Goal: Information Seeking & Learning: Compare options

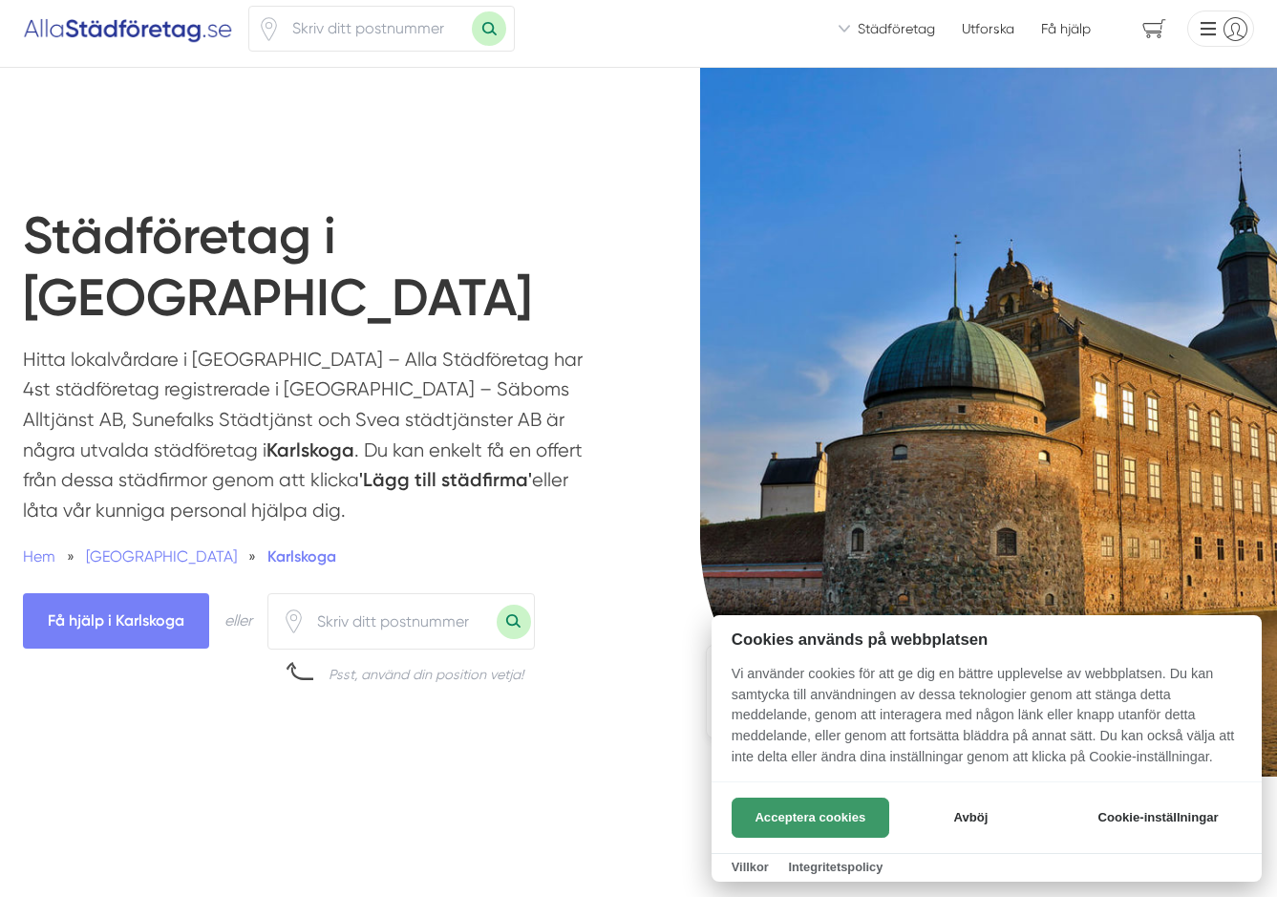
click at [833, 806] on button "Acceptera cookies" at bounding box center [811, 817] width 158 height 40
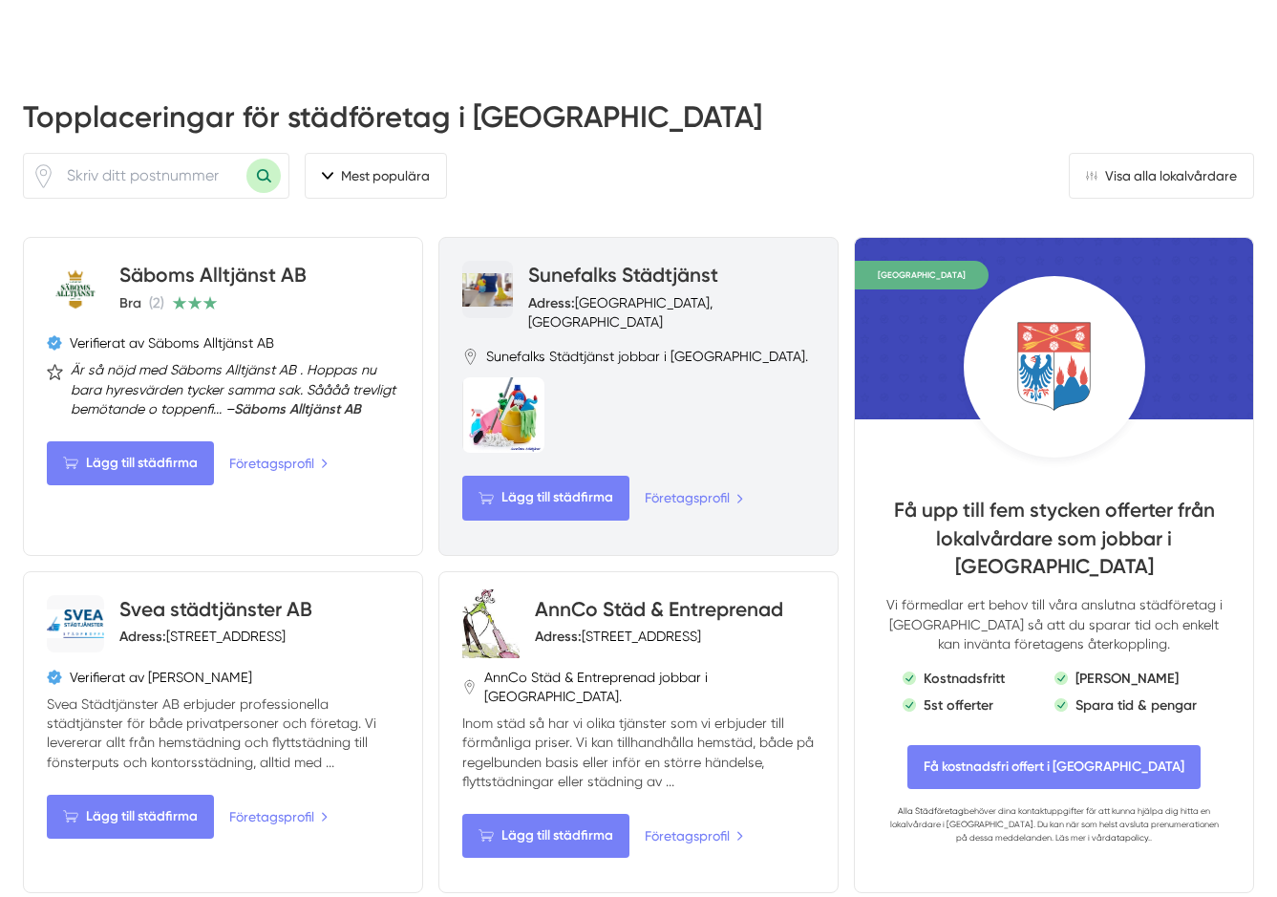
scroll to position [803, 0]
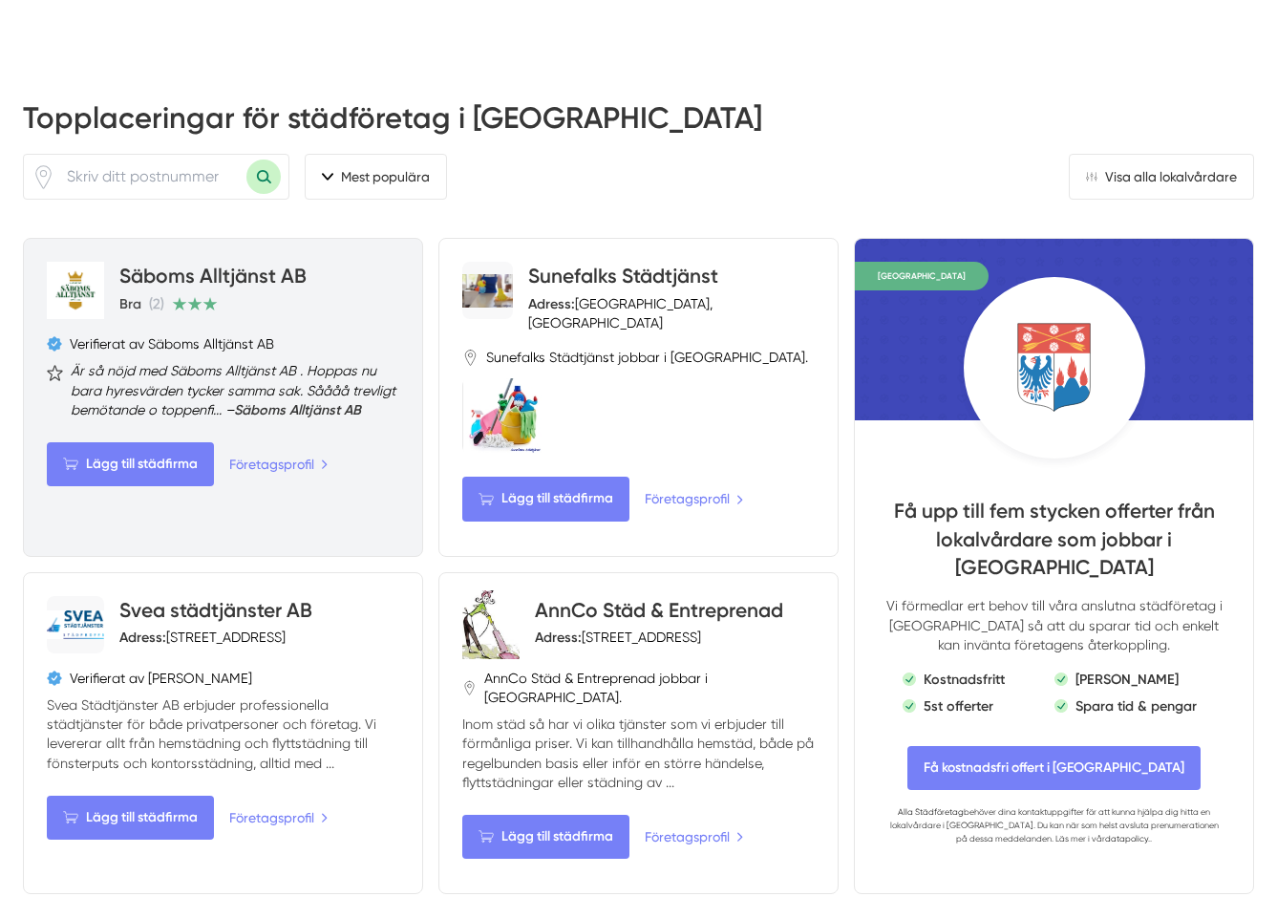
click at [160, 264] on link "Säboms Alltjänst AB" at bounding box center [212, 276] width 187 height 24
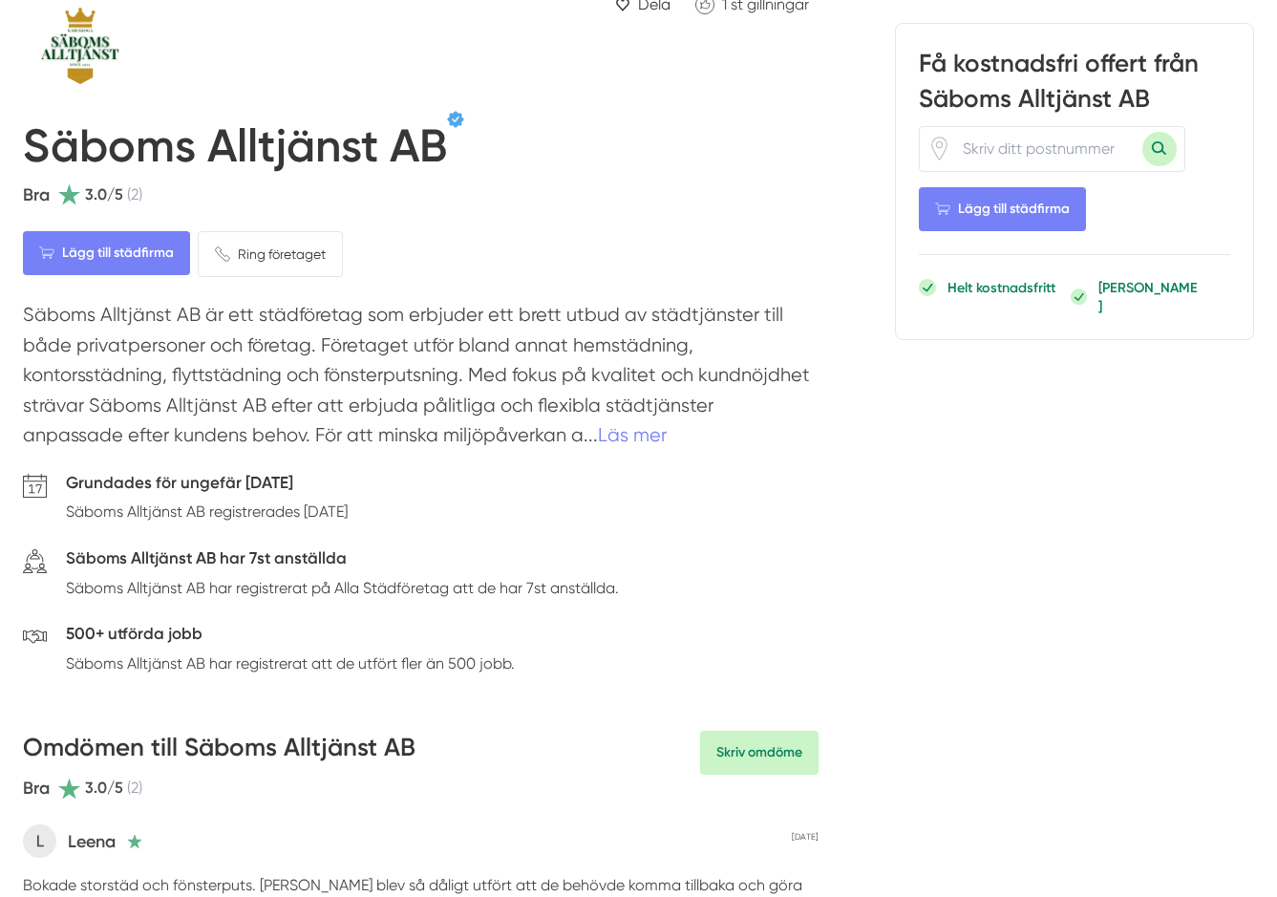
scroll to position [124, 0]
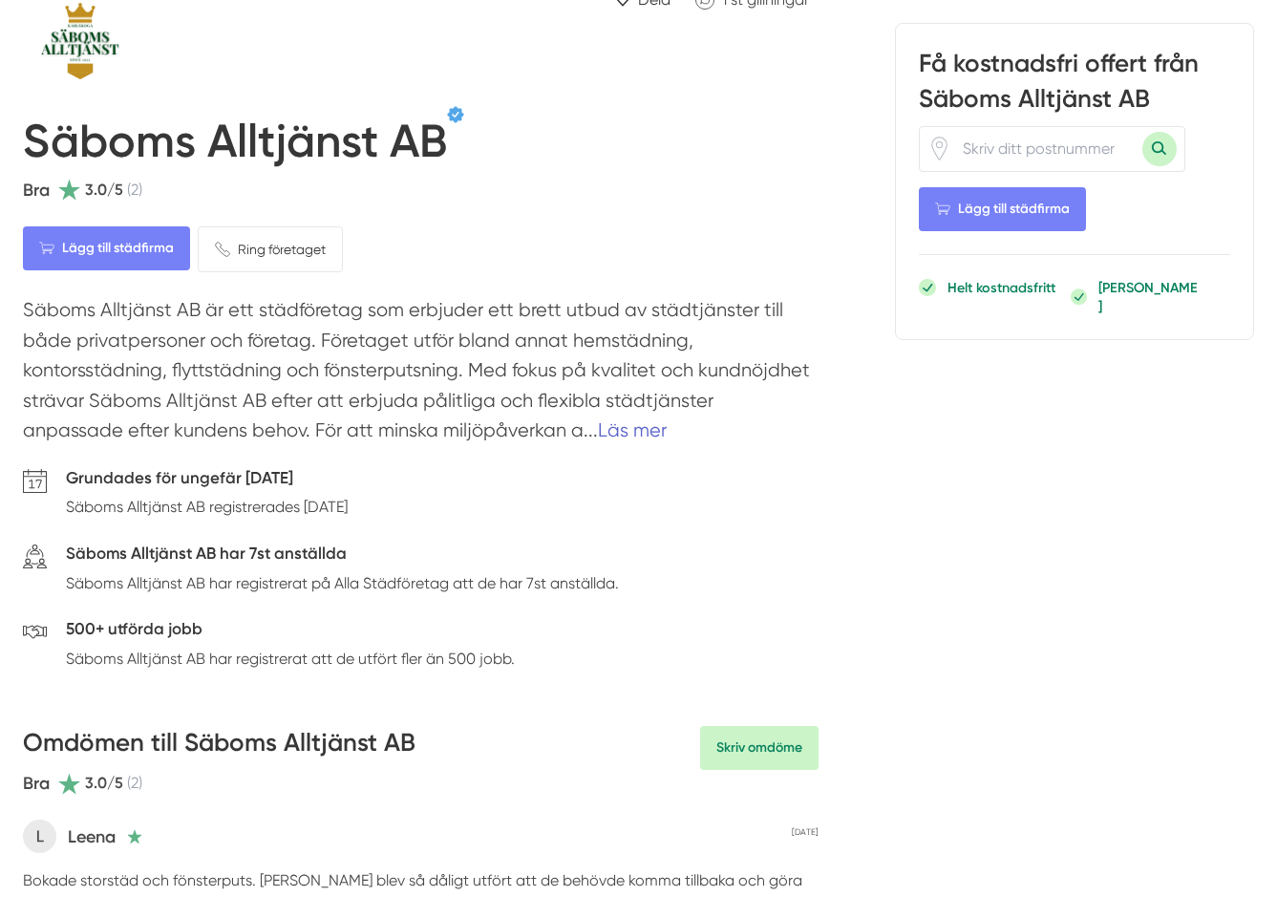
click at [598, 425] on link "Läs mer" at bounding box center [632, 430] width 69 height 22
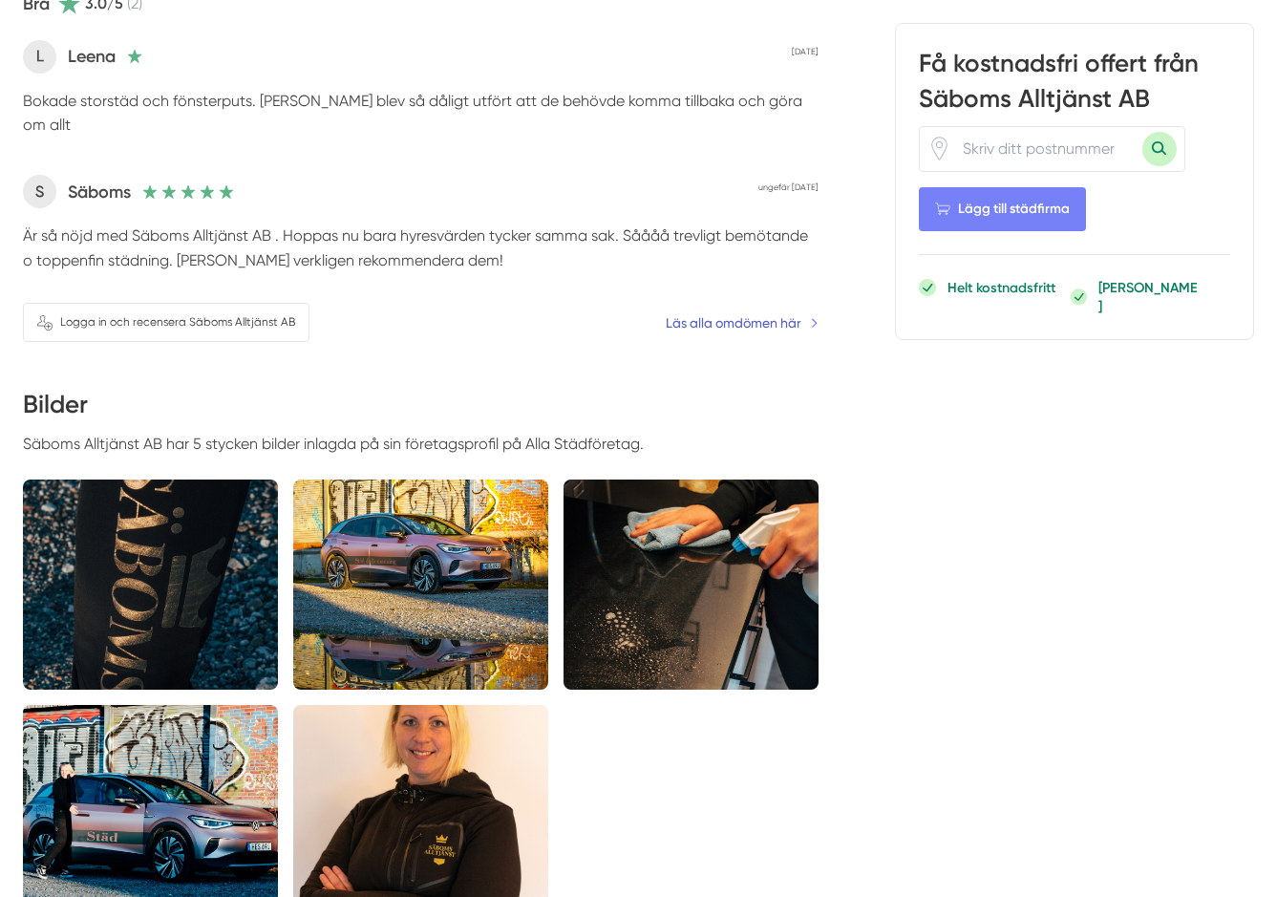
scroll to position [940, 0]
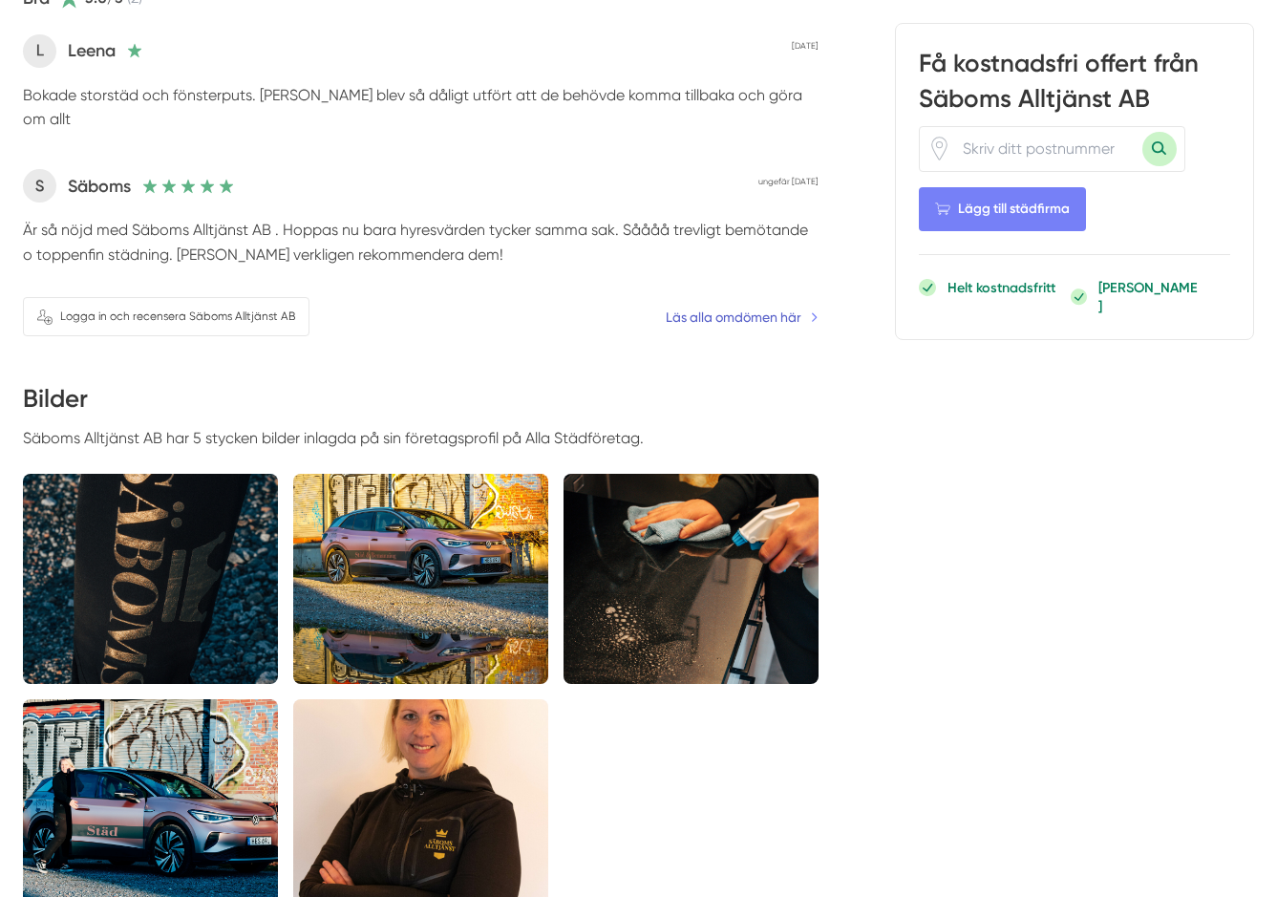
click at [765, 307] on link "Läs alla omdömen här" at bounding box center [742, 317] width 153 height 21
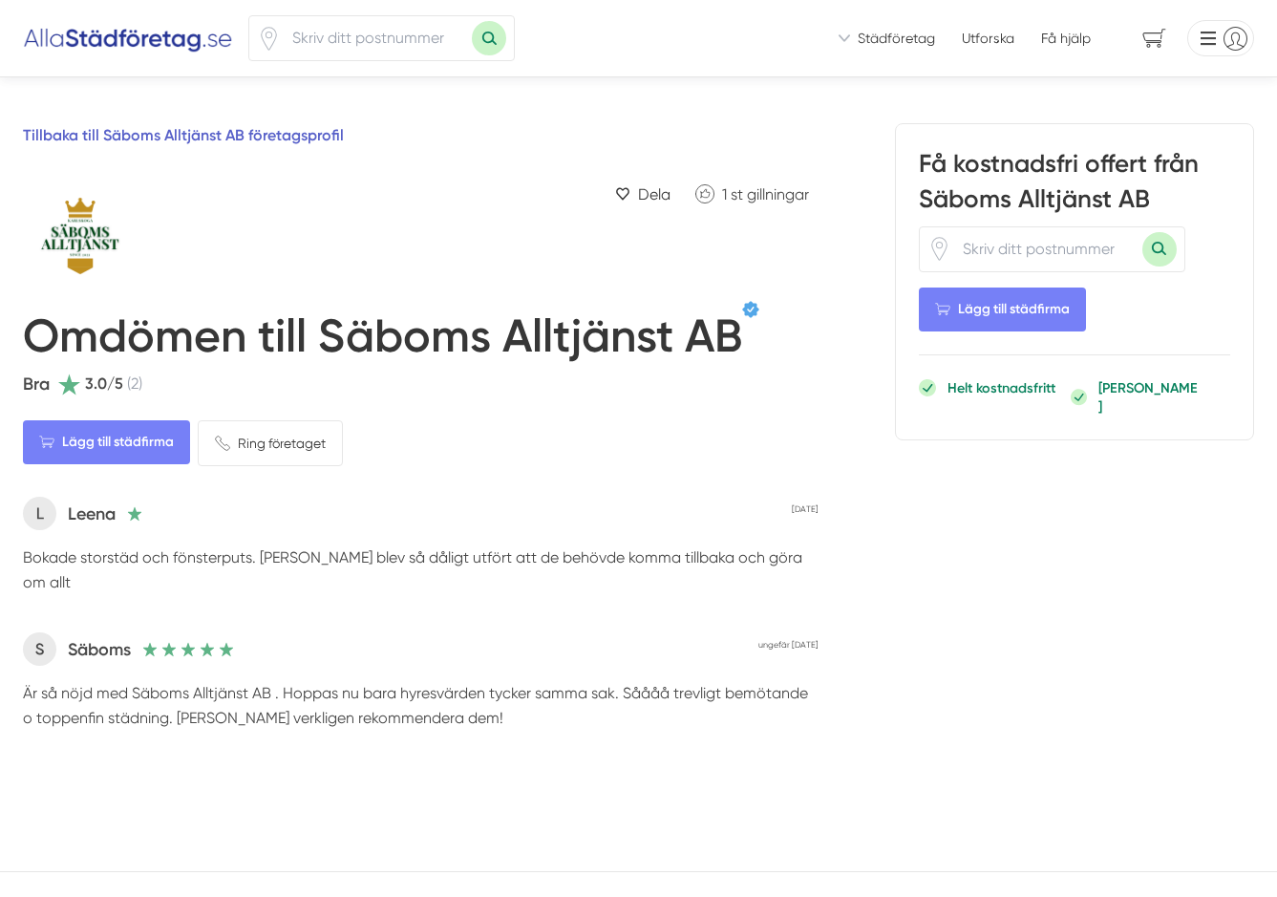
click at [253, 137] on link "Tillbaka till Säboms Alltjänst AB företagsprofil" at bounding box center [183, 135] width 321 height 18
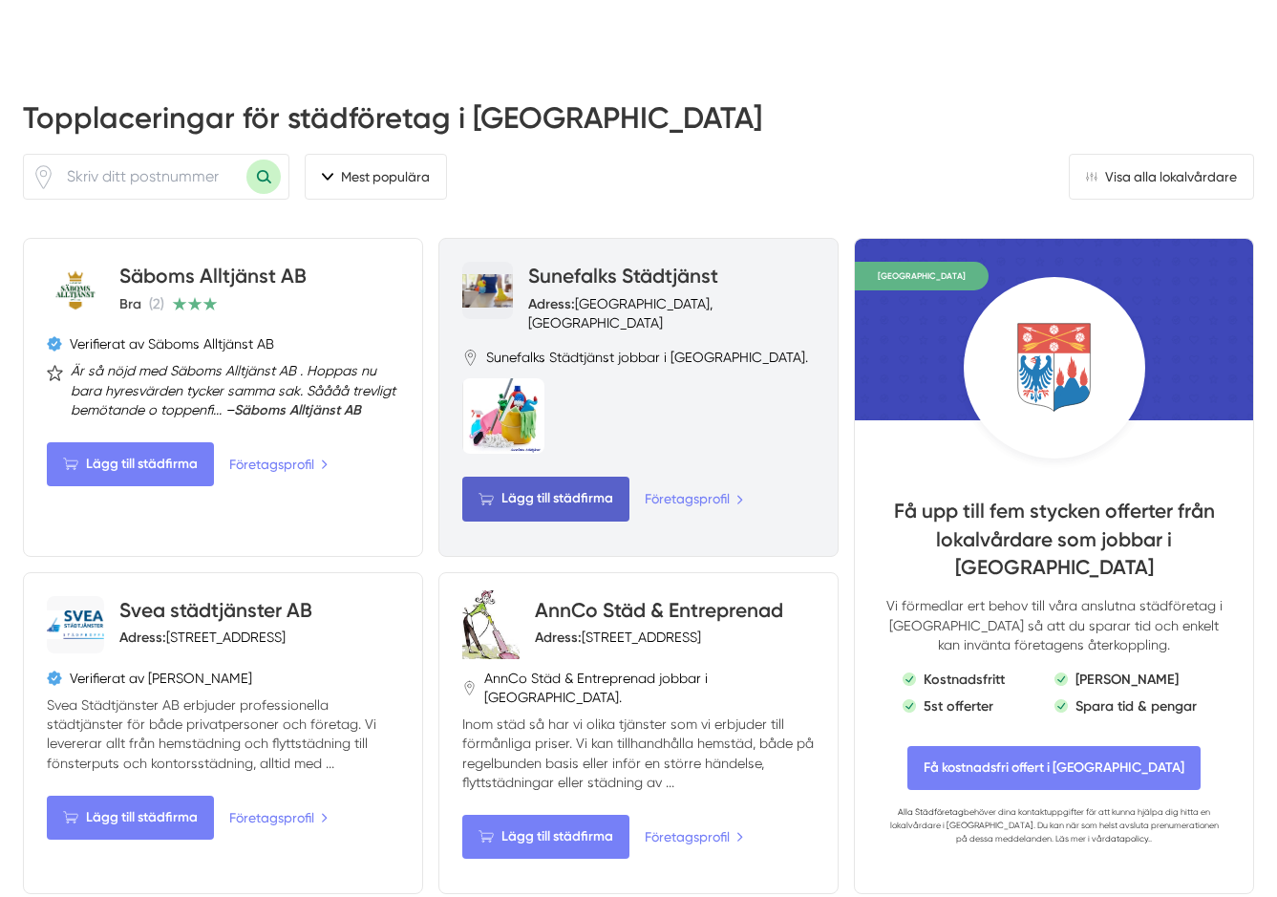
click at [560, 477] on span "Lägg till städfirma" at bounding box center [545, 499] width 167 height 44
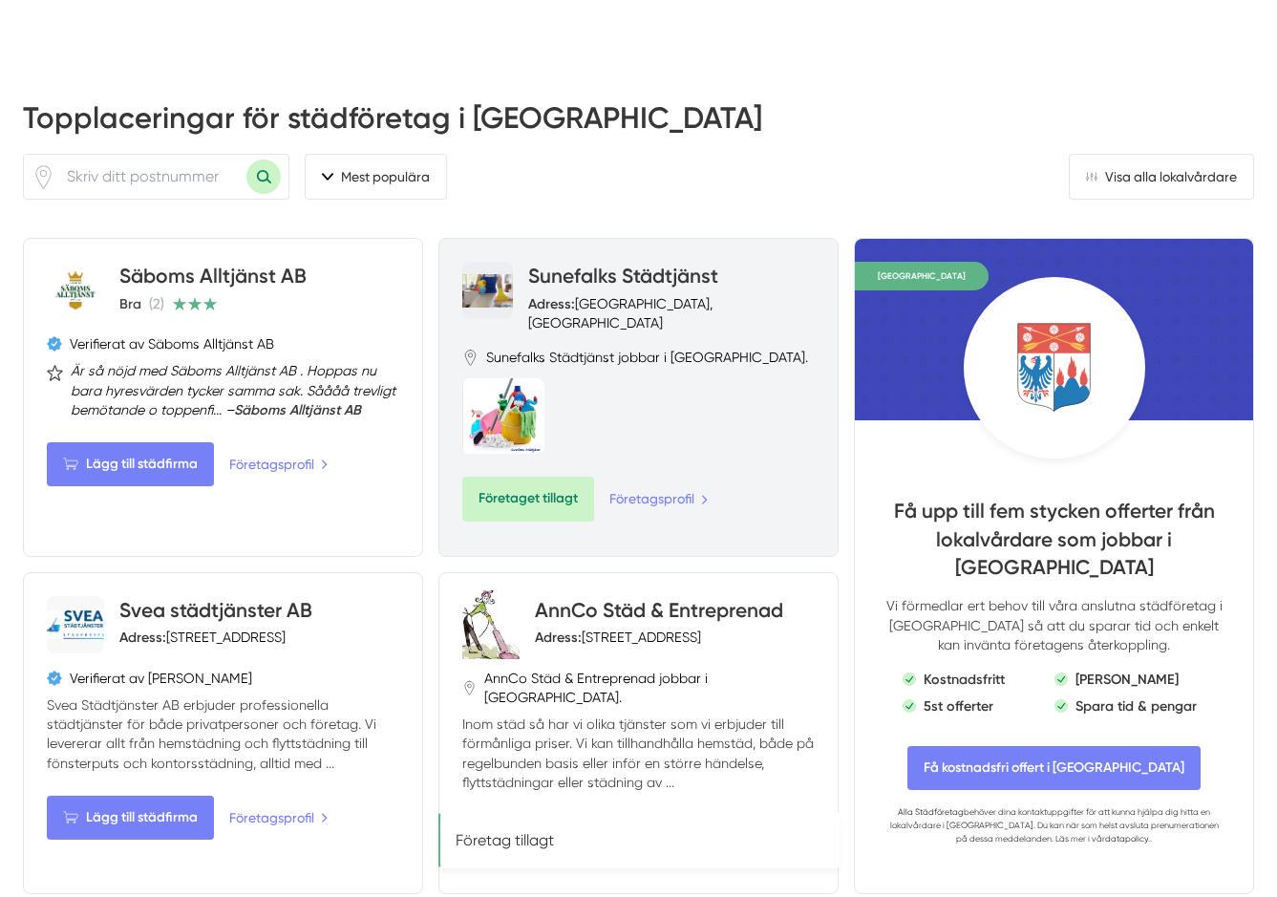
click at [579, 264] on link "Sunefalks Städtjänst" at bounding box center [623, 276] width 190 height 24
click at [534, 477] on span "Företaget tillagt" at bounding box center [528, 499] width 132 height 44
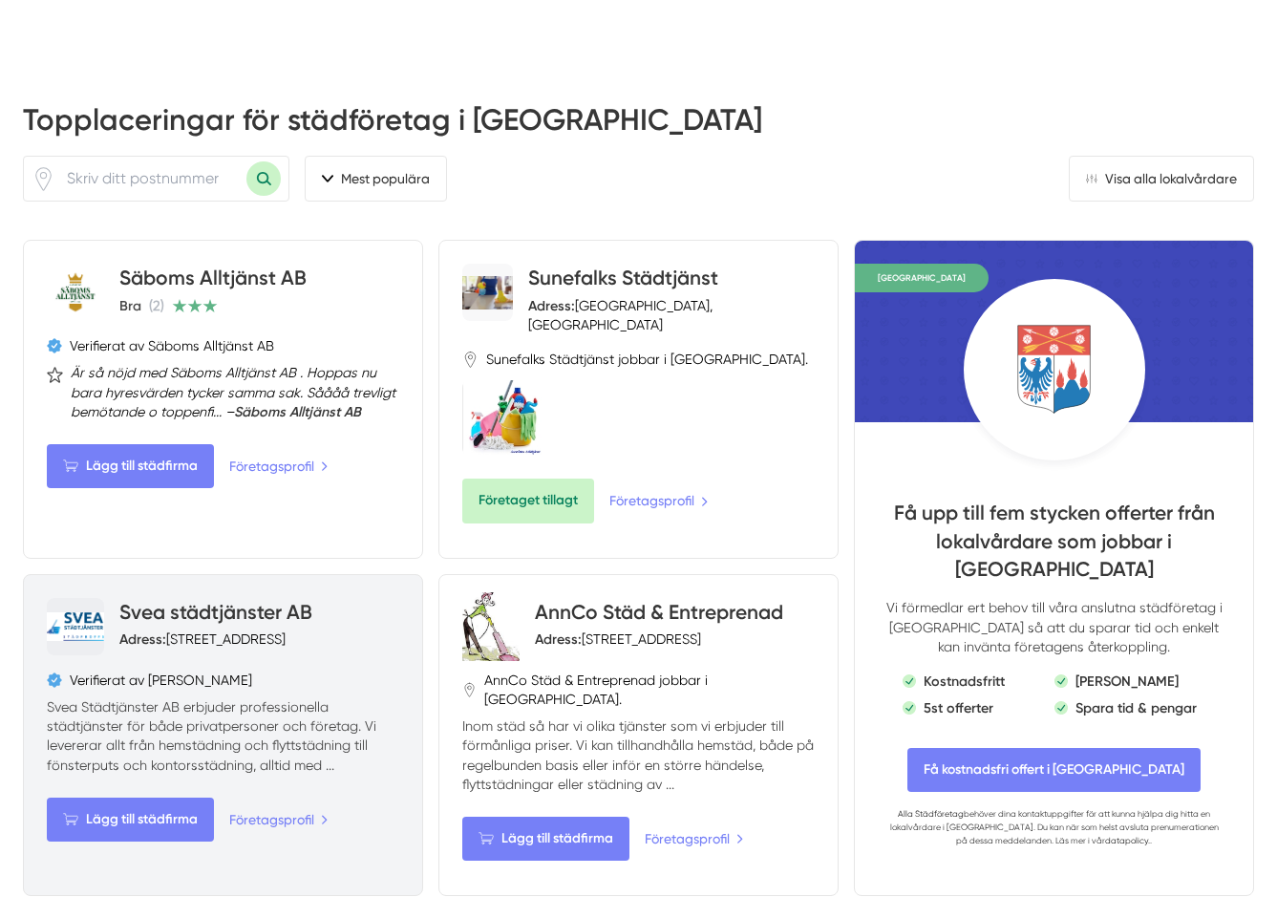
click at [206, 629] on div "Adress: [STREET_ADDRESS]" at bounding box center [202, 638] width 166 height 19
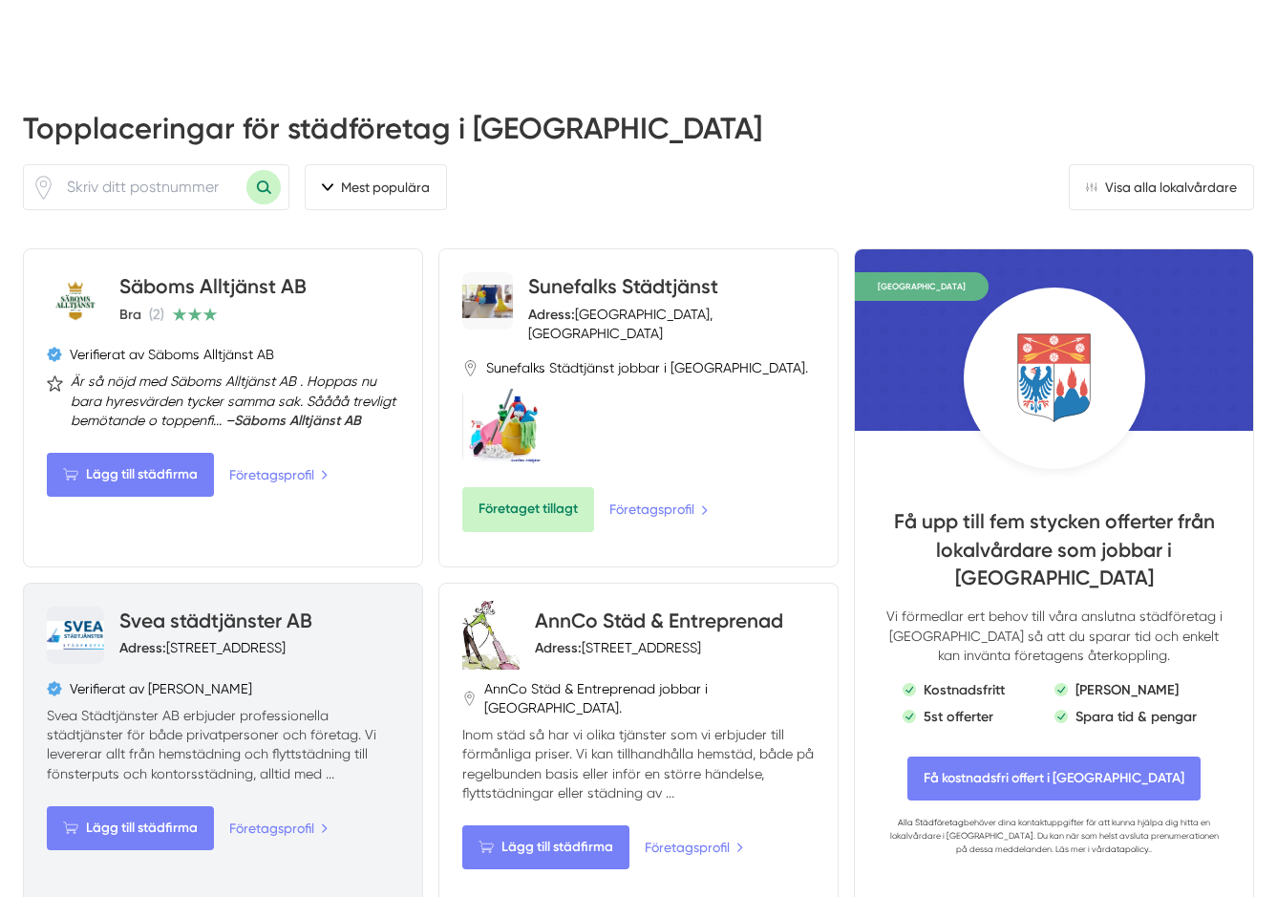
scroll to position [791, 0]
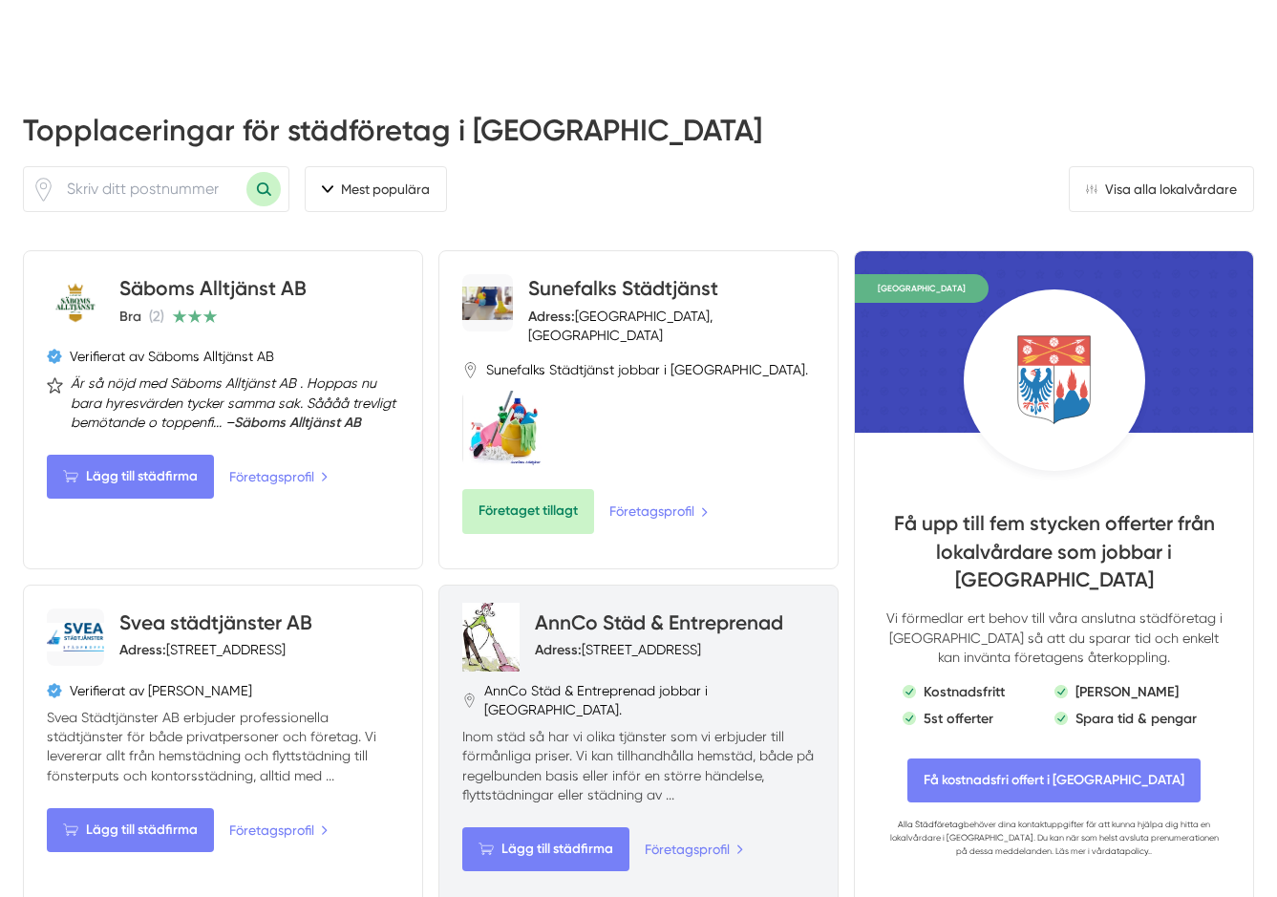
click at [661, 640] on div "Adress: Erikslundsvägen 6, 691 36 Karlskoga, Sverige" at bounding box center [618, 649] width 166 height 19
click at [606, 727] on p "Inom städ så har vi olika tjänster som vi erbjuder till förmånliga priser. Vi k…" at bounding box center [638, 765] width 352 height 77
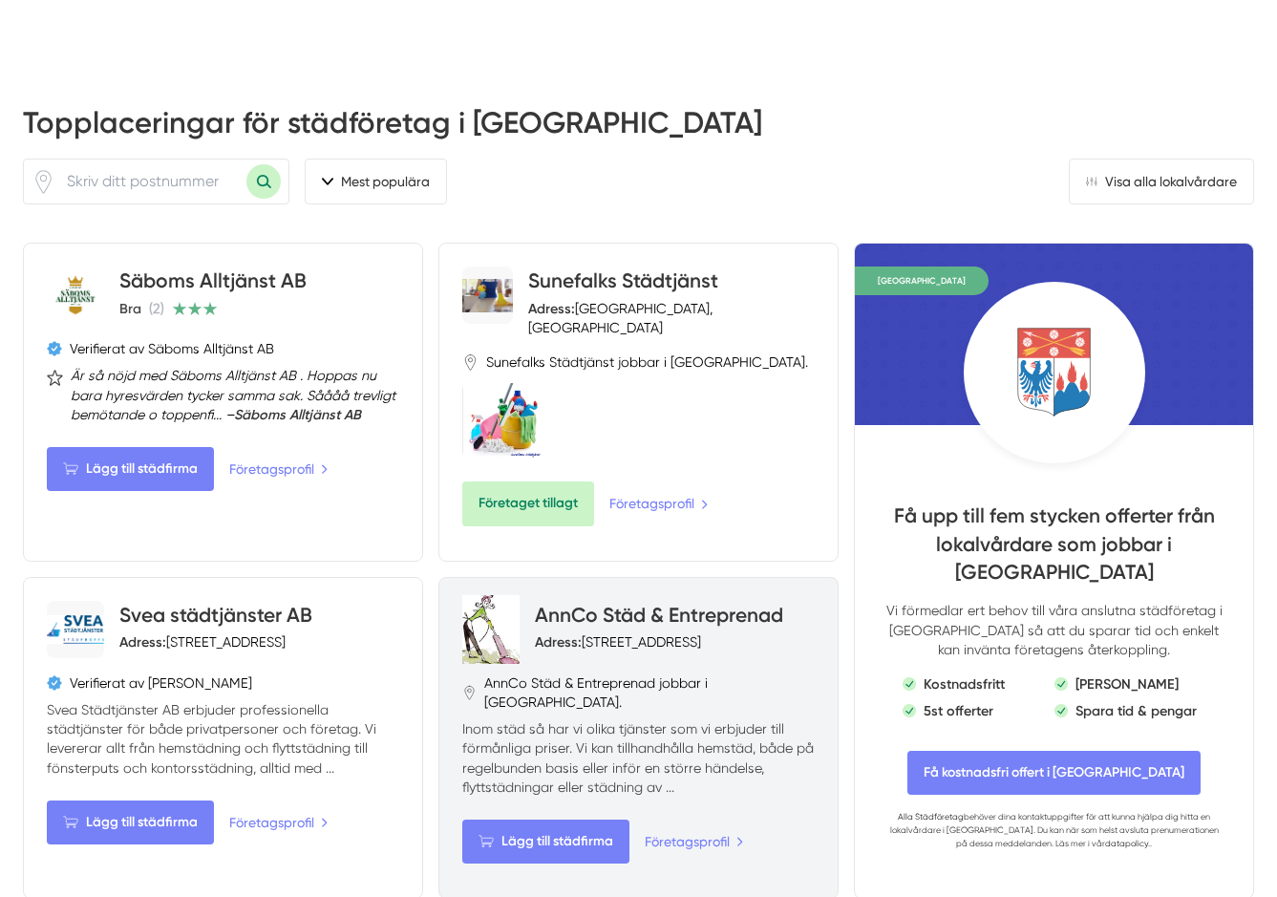
scroll to position [799, 0]
click at [498, 594] on img at bounding box center [490, 628] width 57 height 69
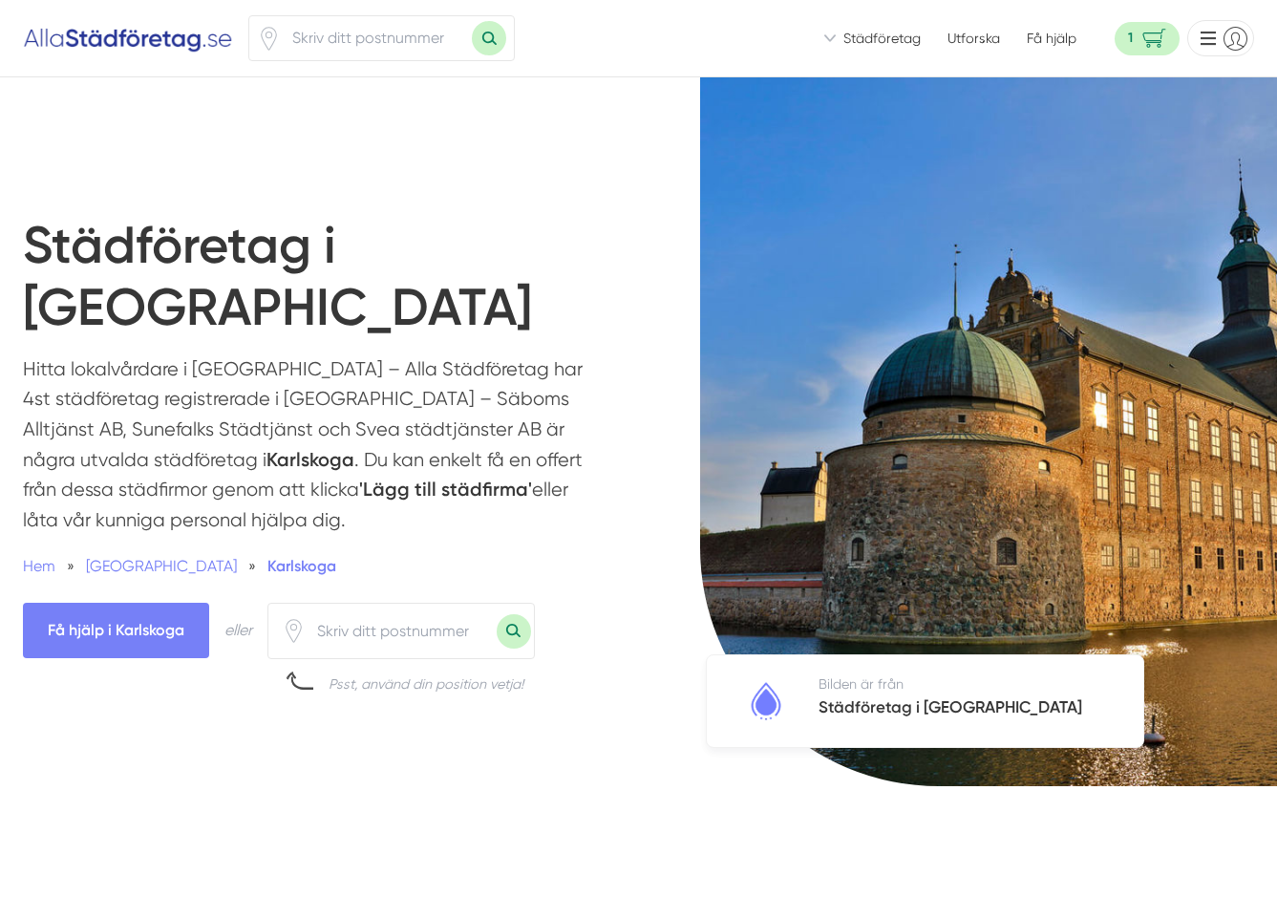
scroll to position [0, 0]
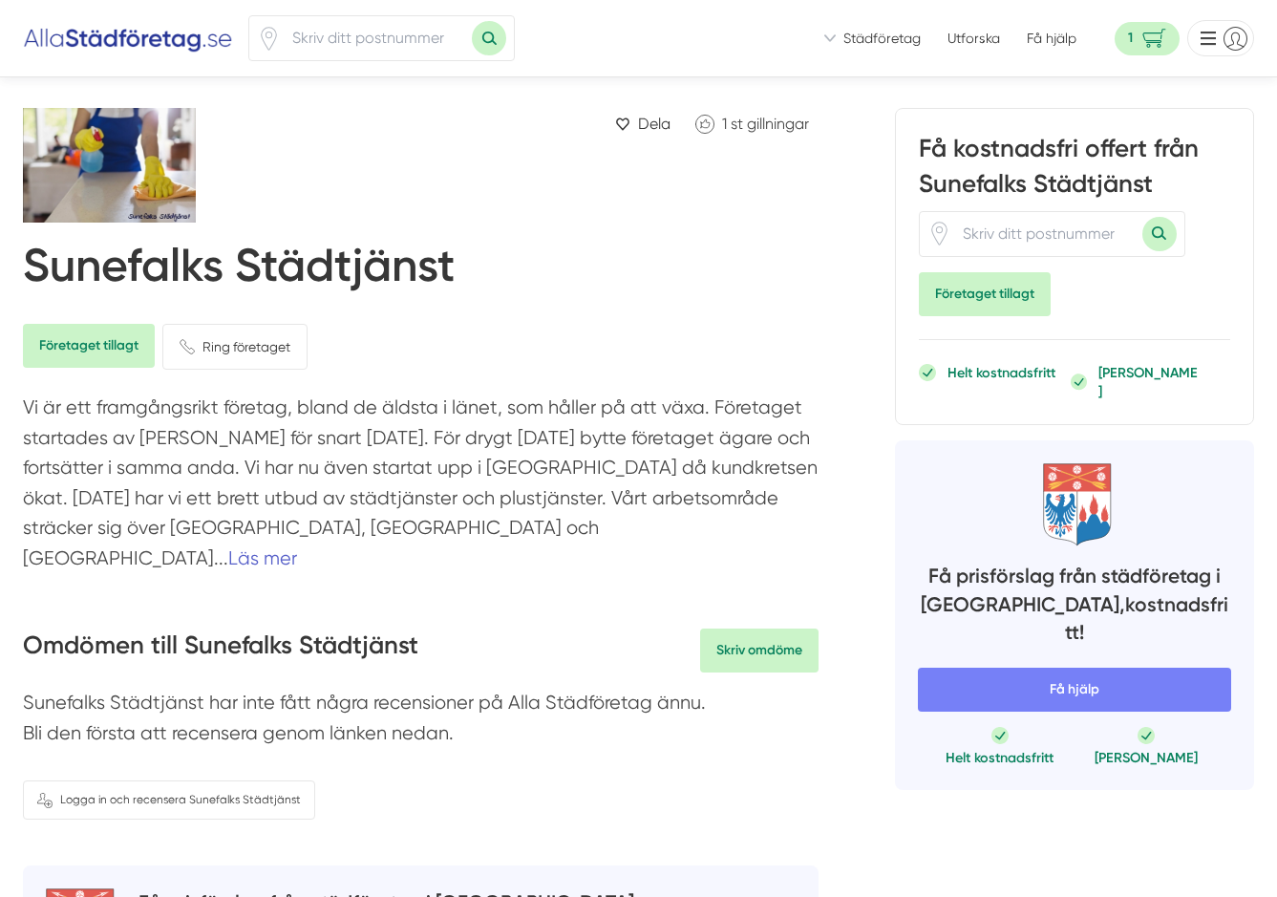
click at [297, 547] on link "Läs mer" at bounding box center [262, 558] width 69 height 22
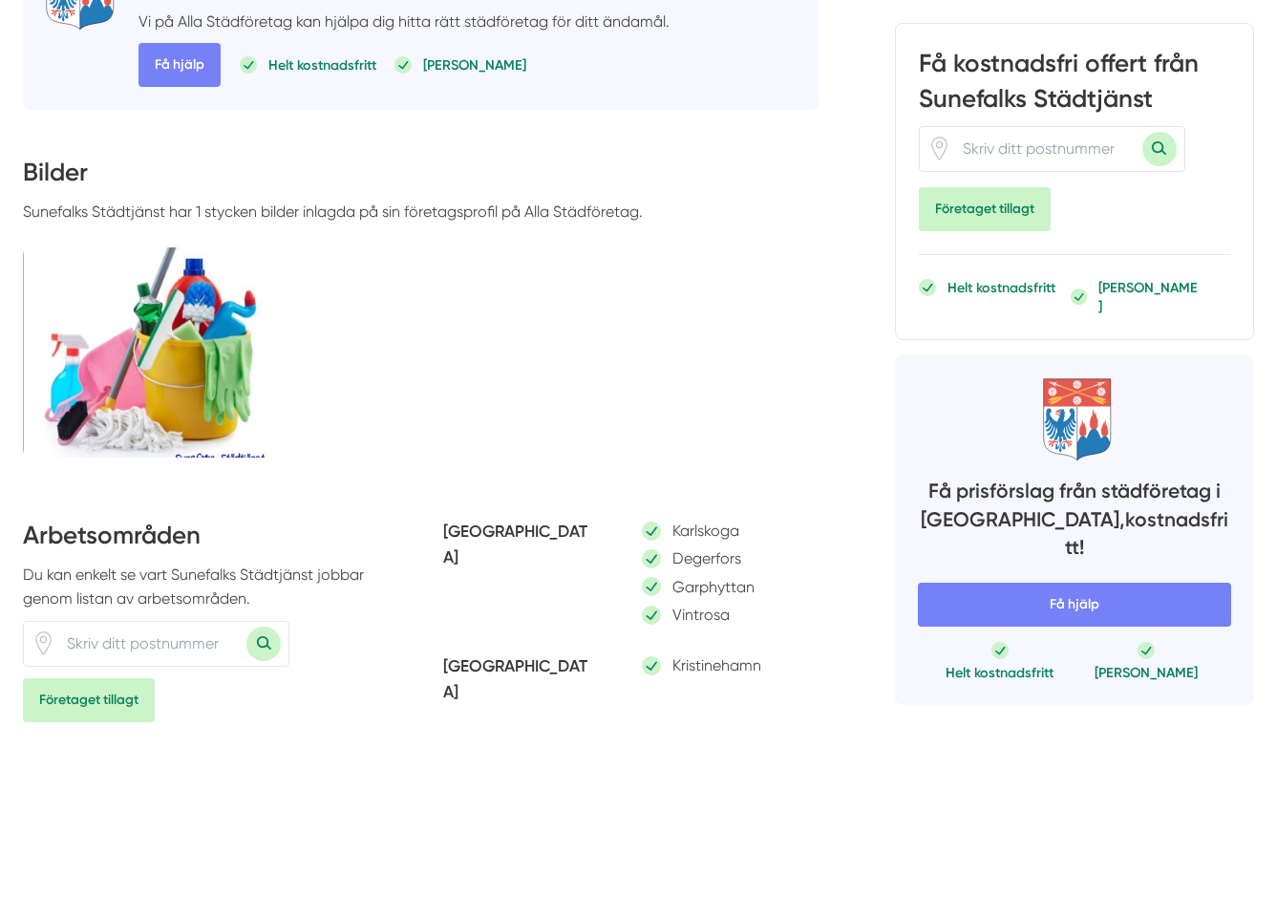
scroll to position [912, 0]
click at [148, 621] on input "number" at bounding box center [150, 643] width 191 height 44
type input "69151"
click at [271, 634] on button "Sök med postnummer" at bounding box center [263, 643] width 34 height 34
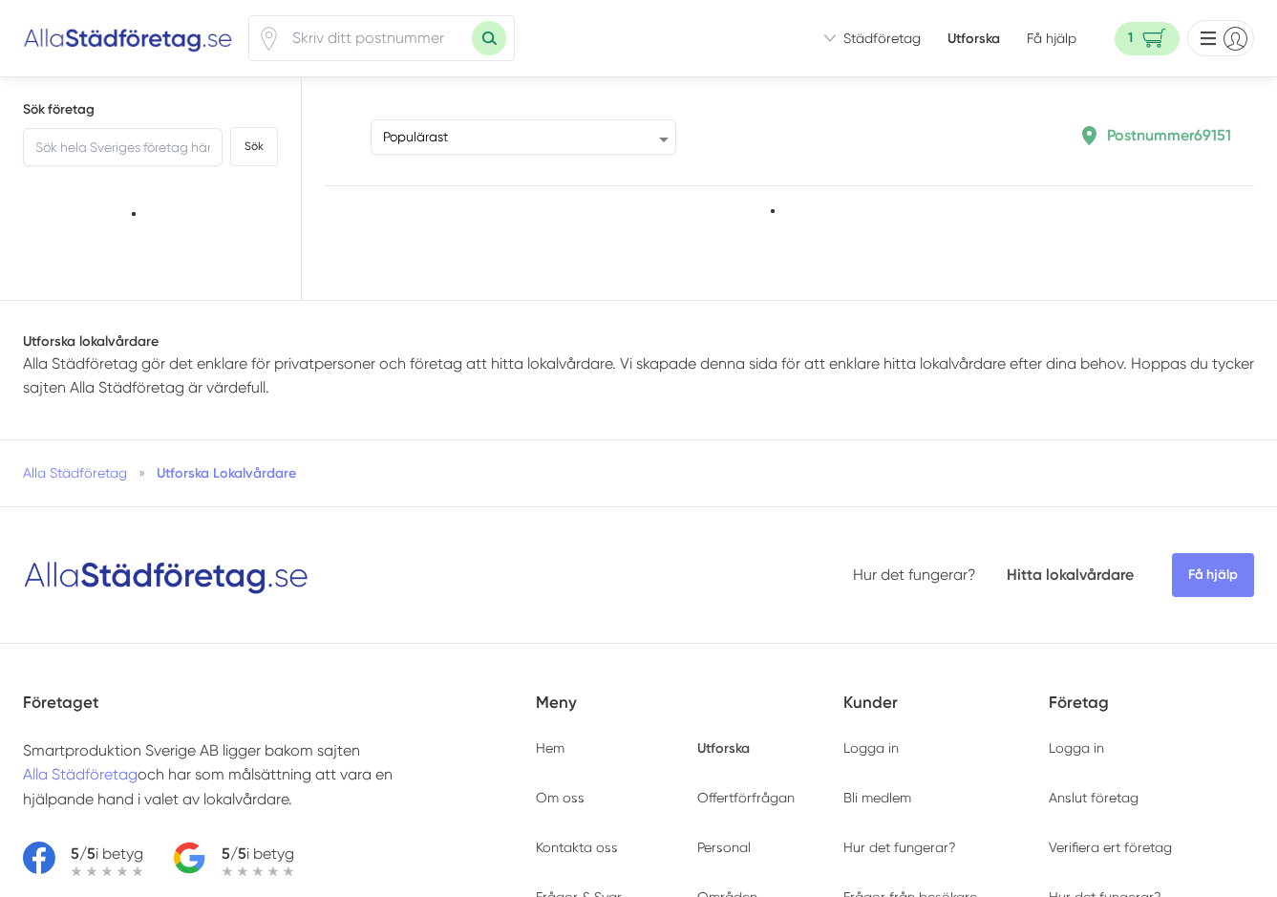
type input "69151"
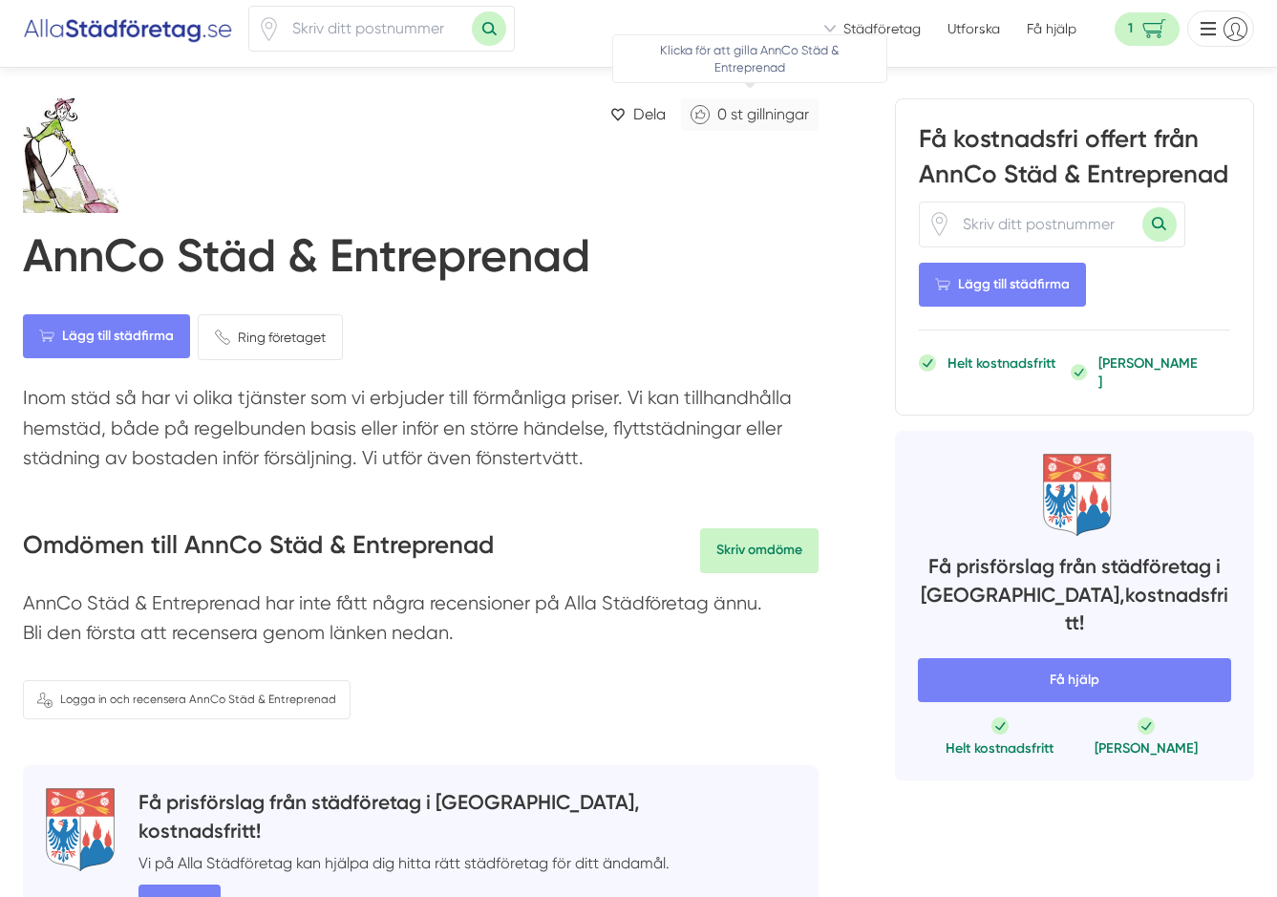
scroll to position [12, 0]
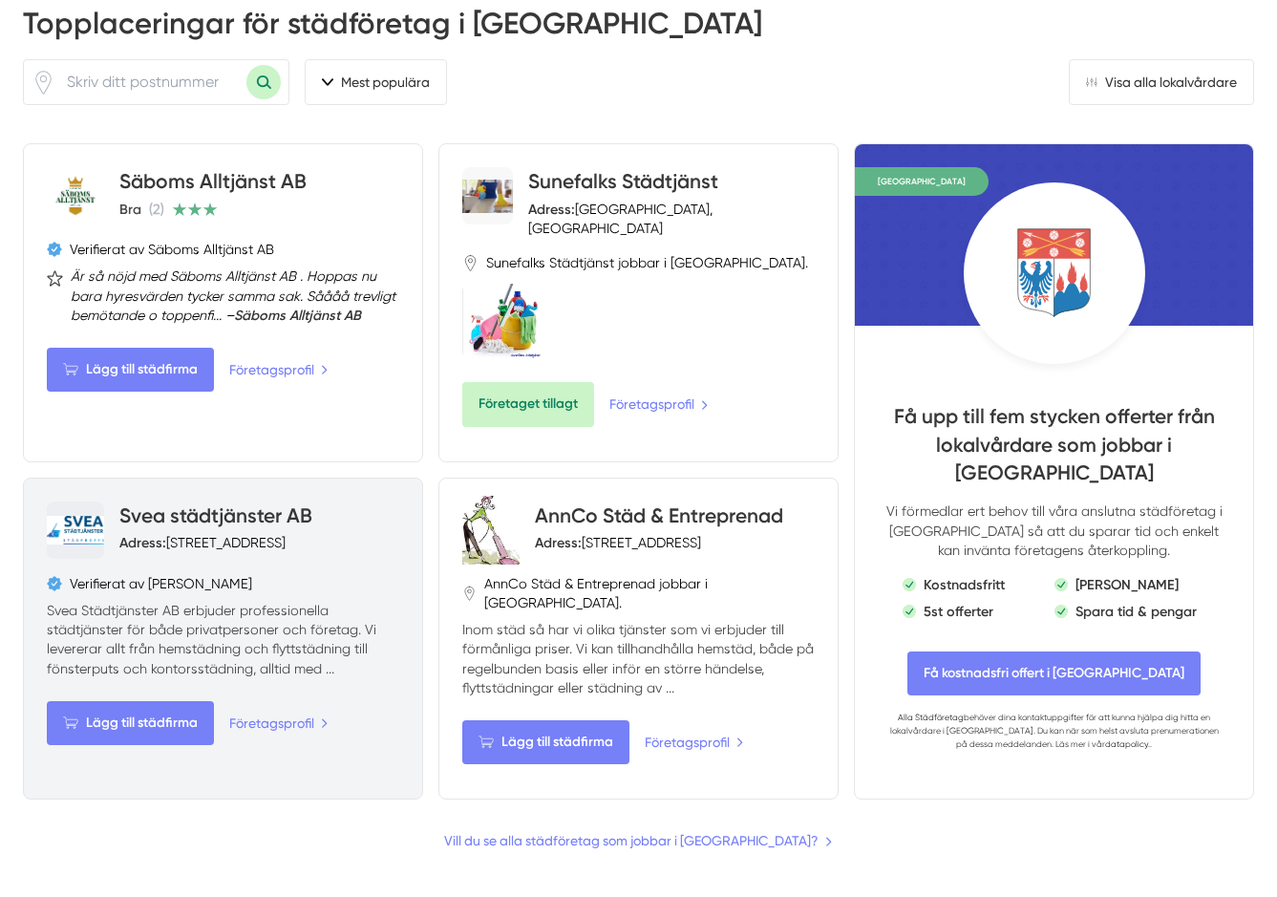
scroll to position [899, 0]
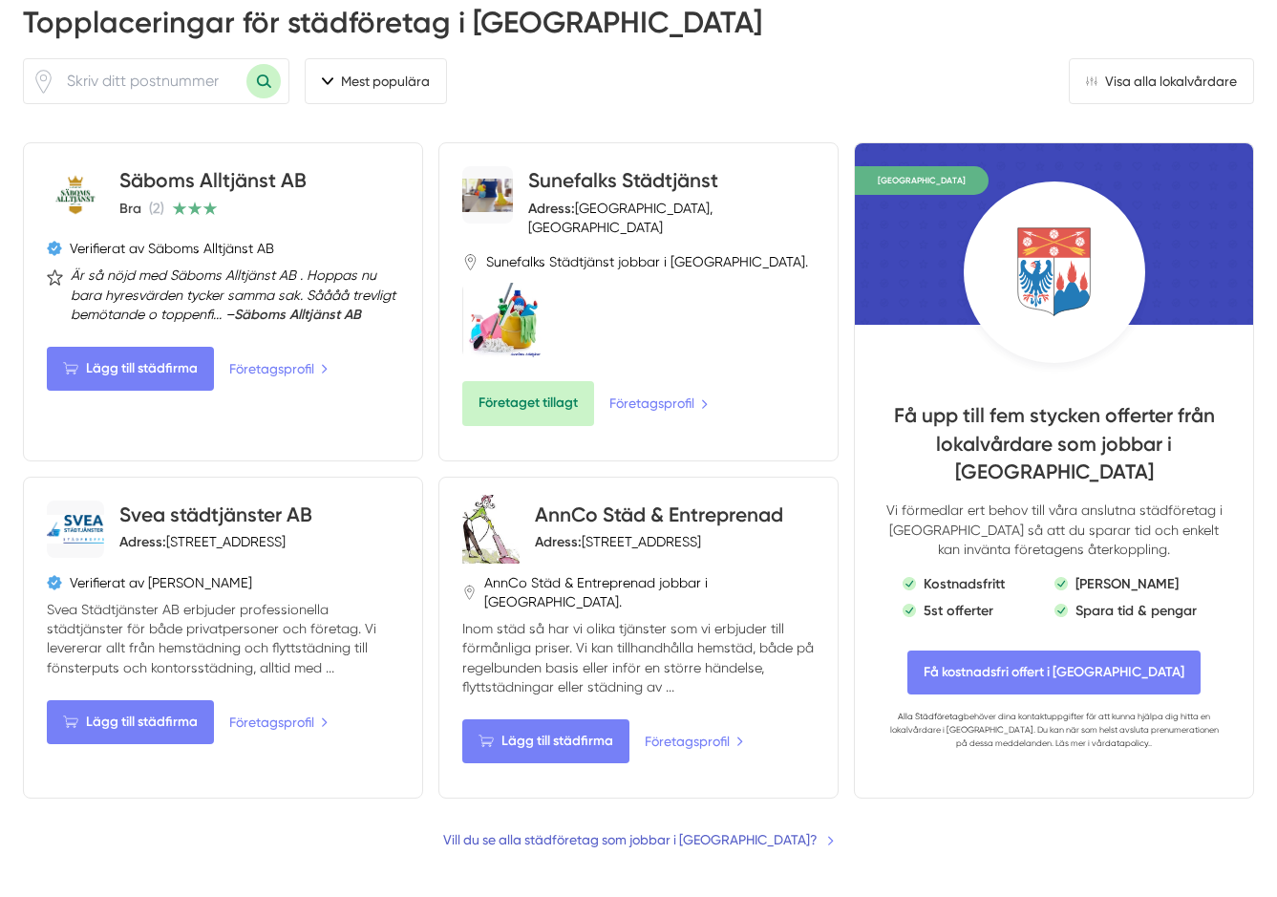
click at [665, 829] on link "Vill du se alla städföretag som jobbar i Karlskoga?" at bounding box center [639, 839] width 392 height 21
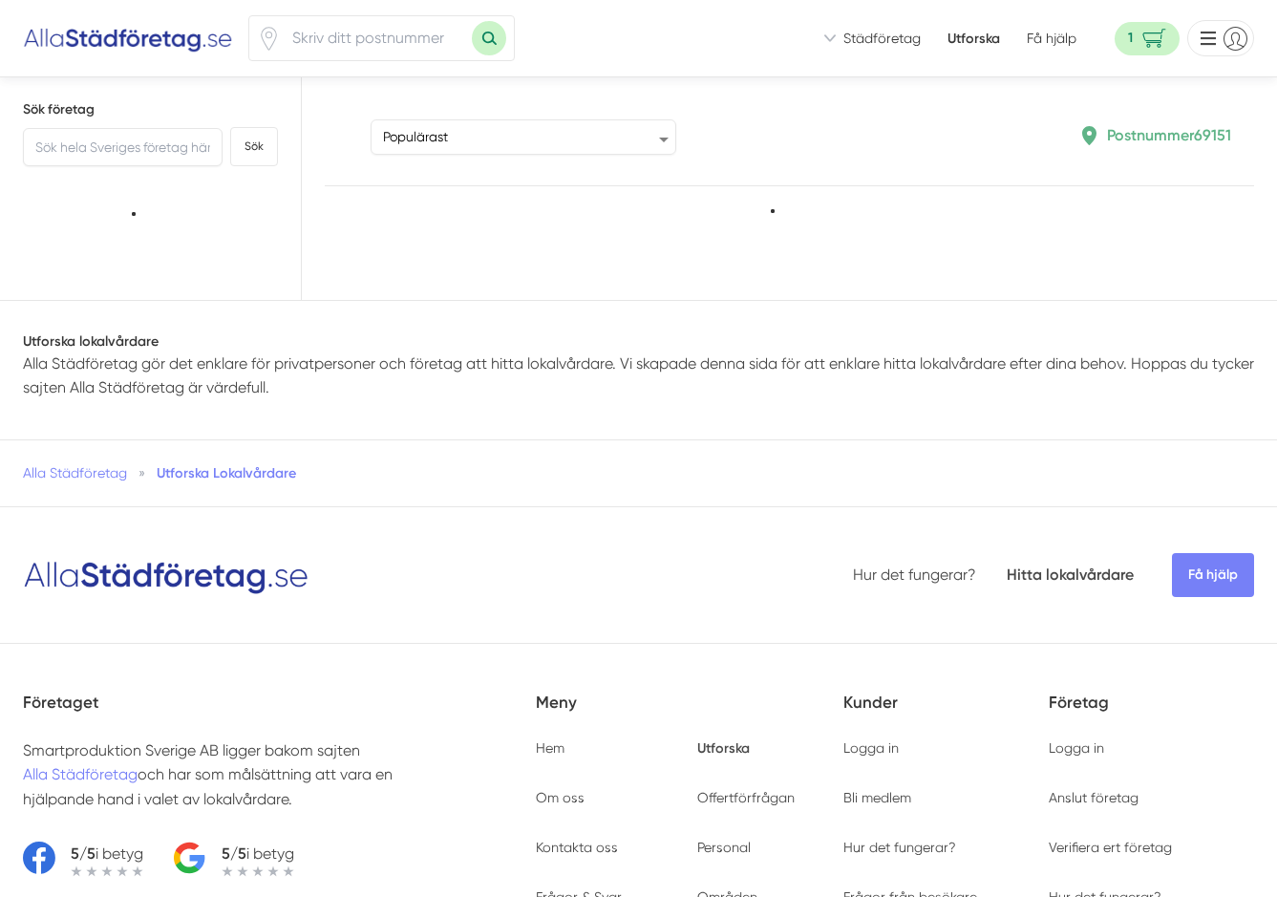
type input "69151"
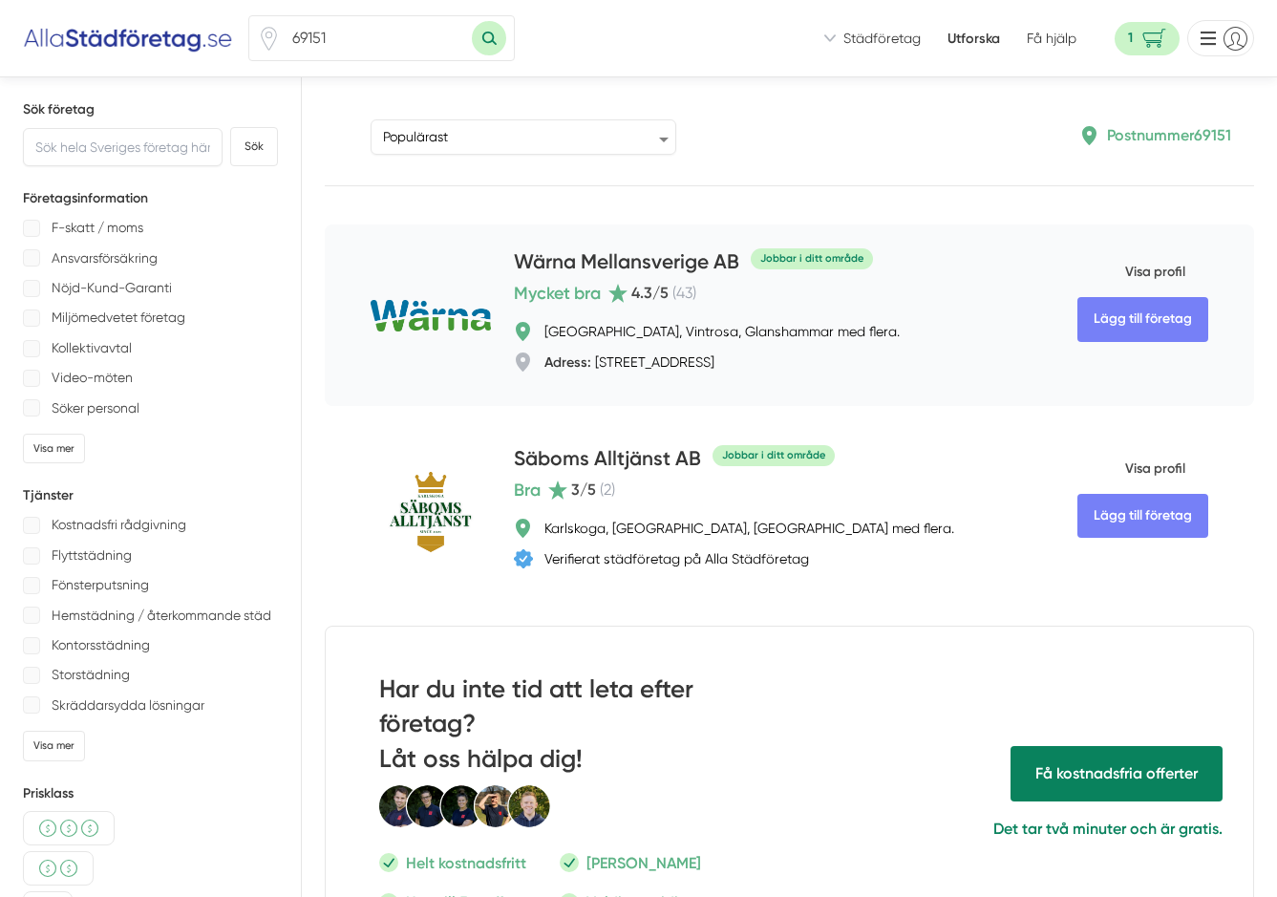
click at [563, 260] on h4 "Wärna Mellansverige AB" at bounding box center [626, 263] width 225 height 32
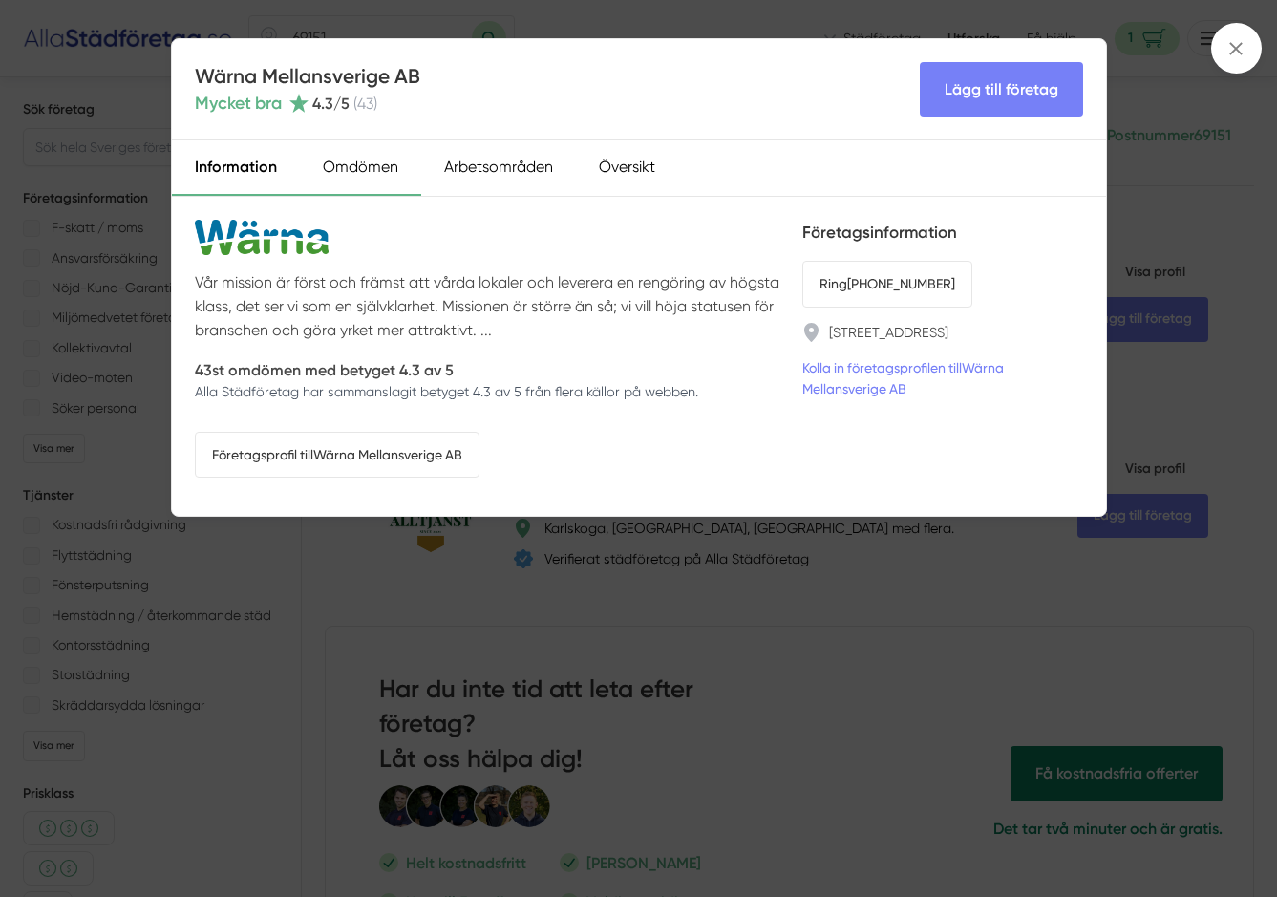
click at [358, 159] on div "Omdömen" at bounding box center [360, 167] width 121 height 55
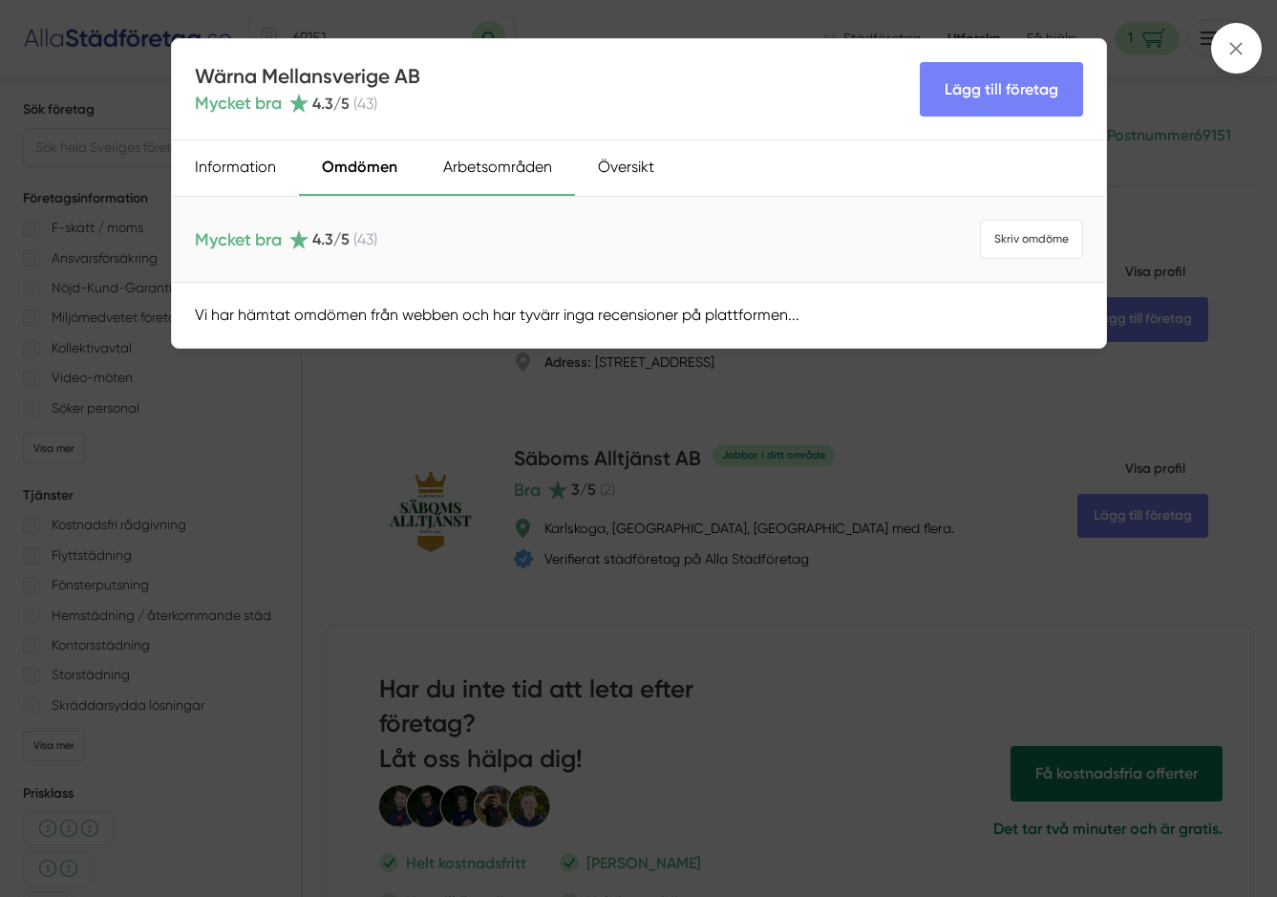
click at [488, 160] on div "Arbetsområden" at bounding box center [497, 167] width 155 height 55
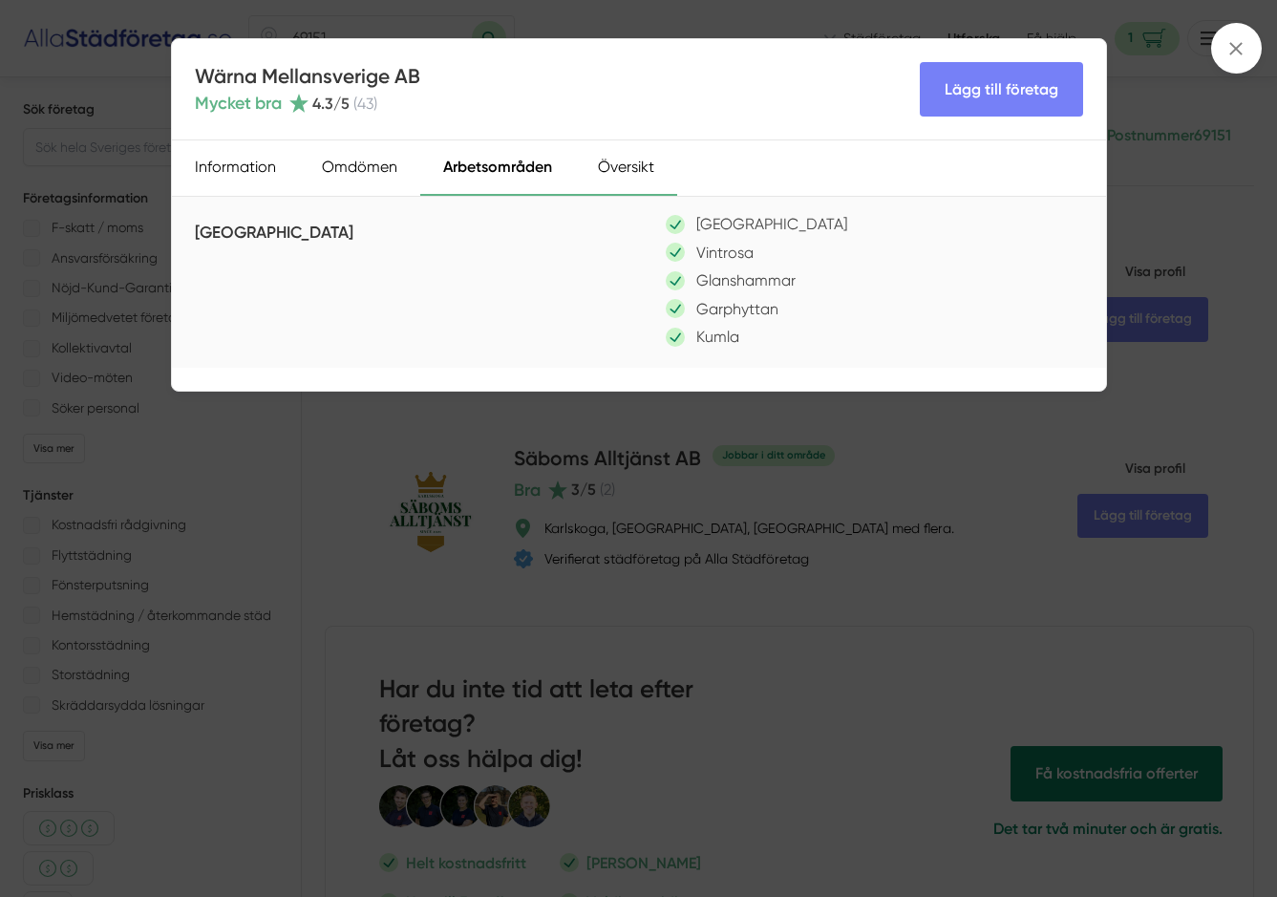
click at [603, 162] on div "Översikt" at bounding box center [626, 167] width 102 height 55
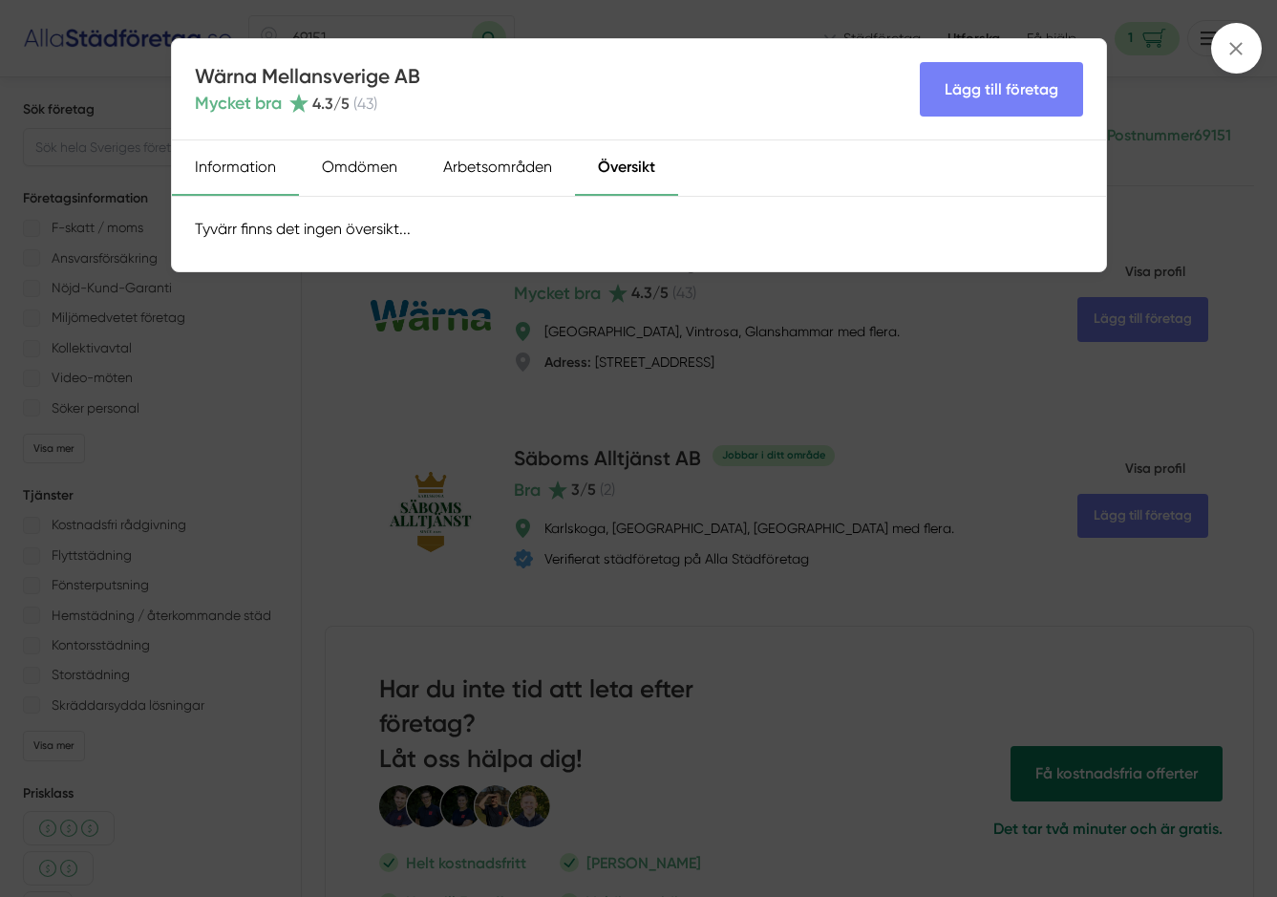
click at [241, 168] on div "Information" at bounding box center [235, 167] width 127 height 55
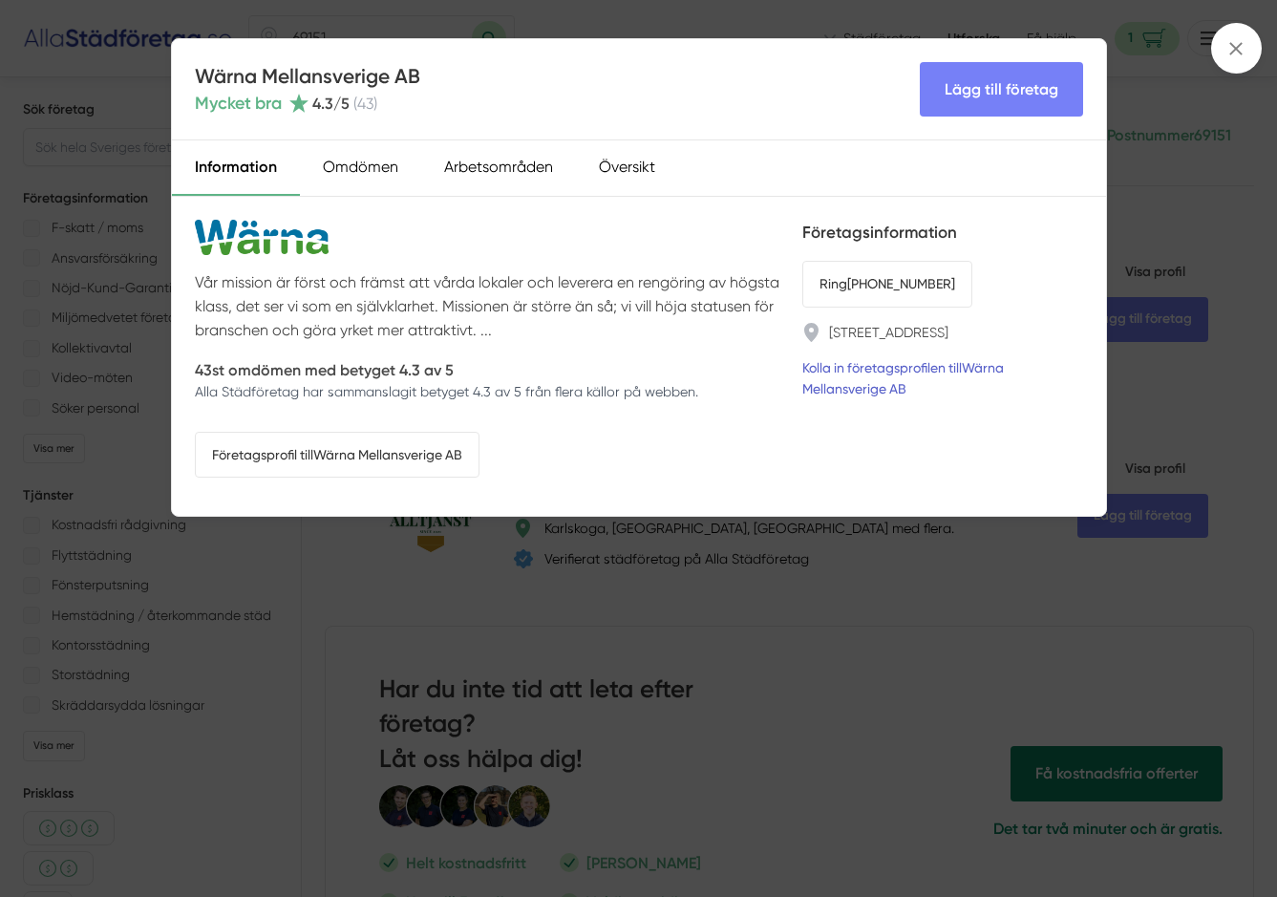
click at [933, 373] on link "Kolla in företagsprofilen till Wärna Mellansverige AB" at bounding box center [942, 378] width 281 height 42
click at [1230, 52] on icon at bounding box center [1235, 48] width 21 height 21
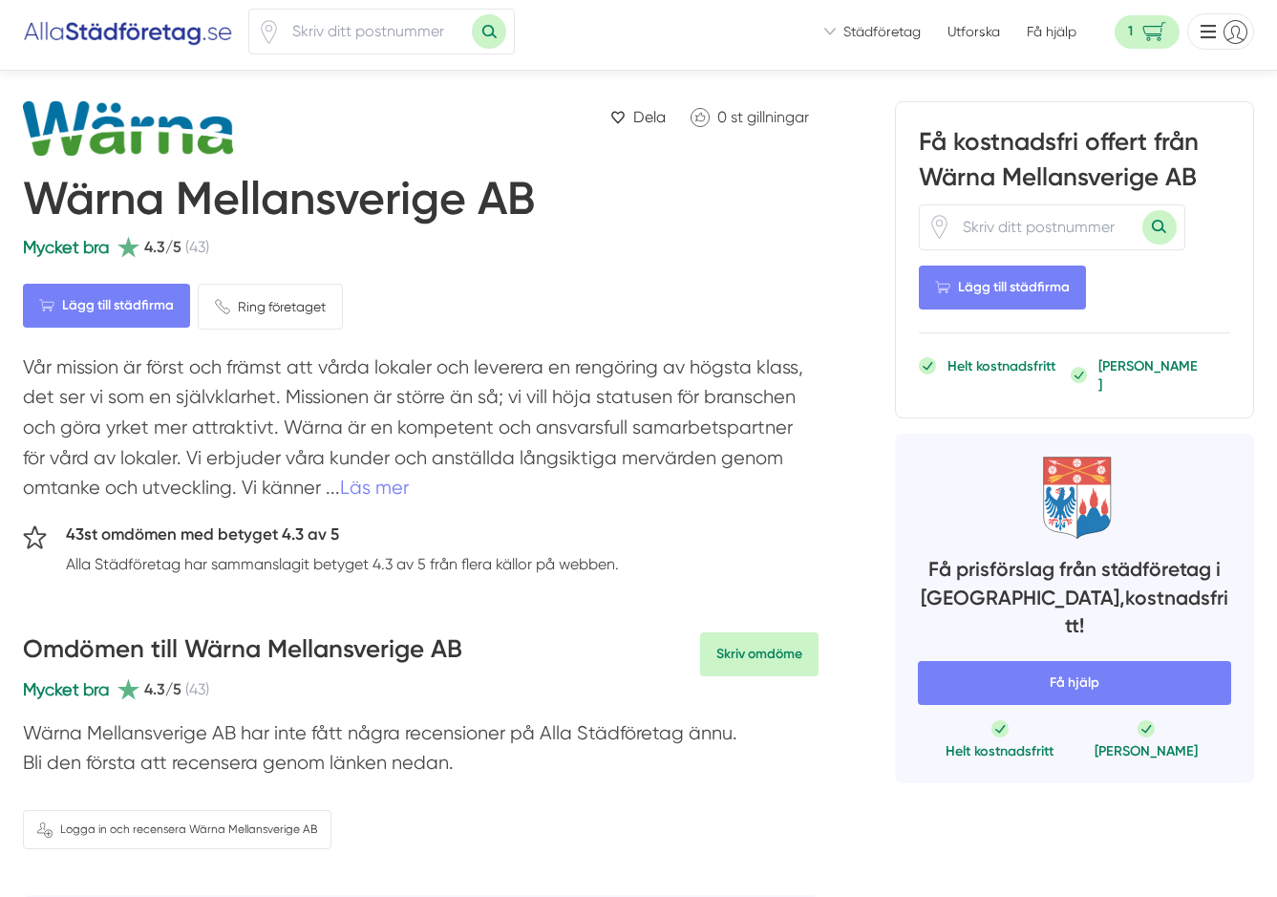
scroll to position [7, 0]
drag, startPoint x: 375, startPoint y: 480, endPoint x: 390, endPoint y: 483, distance: 14.6
click at [375, 480] on link "Läs mer" at bounding box center [374, 488] width 69 height 22
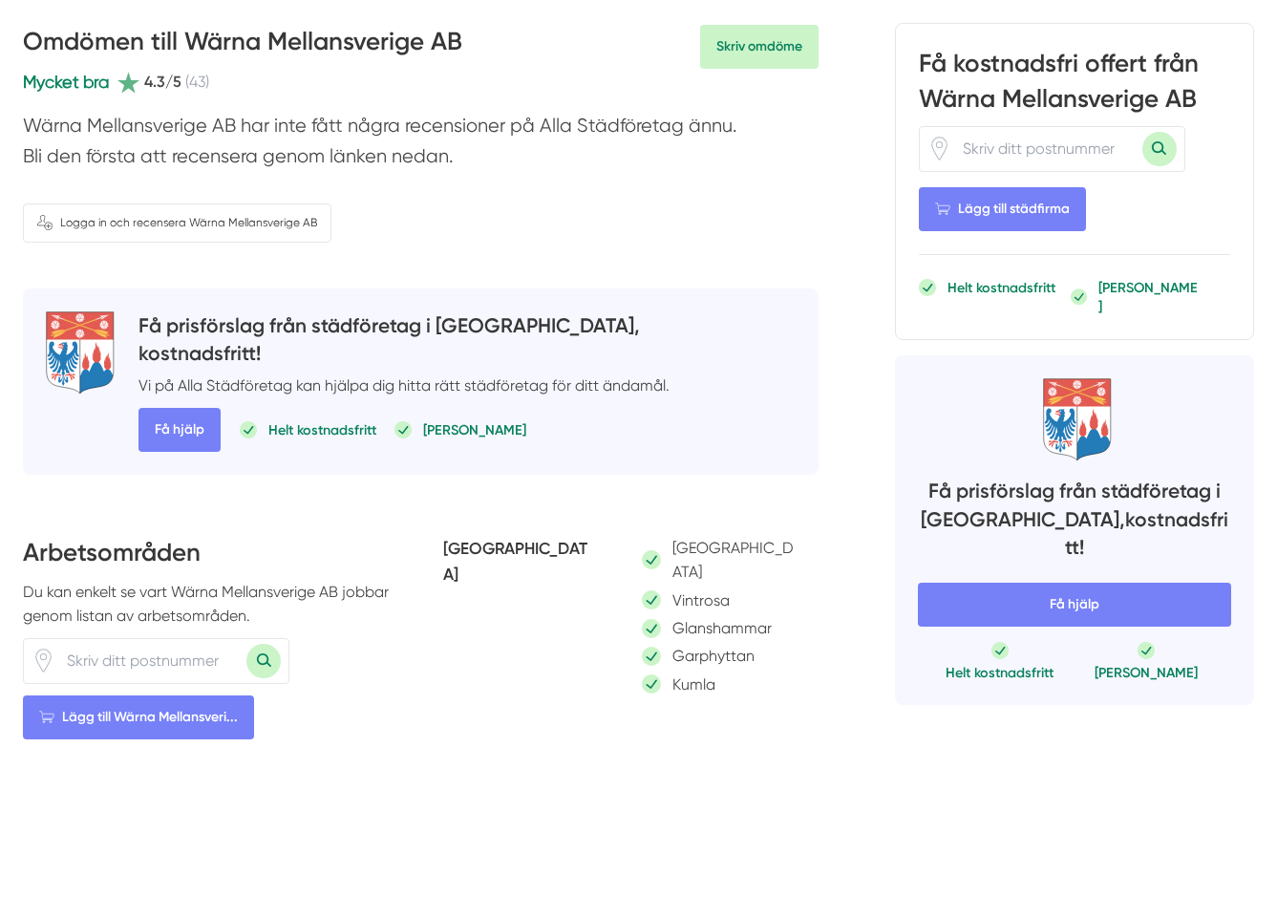
scroll to position [644, 0]
click at [105, 655] on input "number" at bounding box center [150, 661] width 191 height 44
click at [260, 654] on button "Sök med postnummer" at bounding box center [263, 661] width 34 height 34
drag, startPoint x: 154, startPoint y: 651, endPoint x: 255, endPoint y: 648, distance: 101.3
click at [90, 649] on input "69100" at bounding box center [150, 661] width 191 height 44
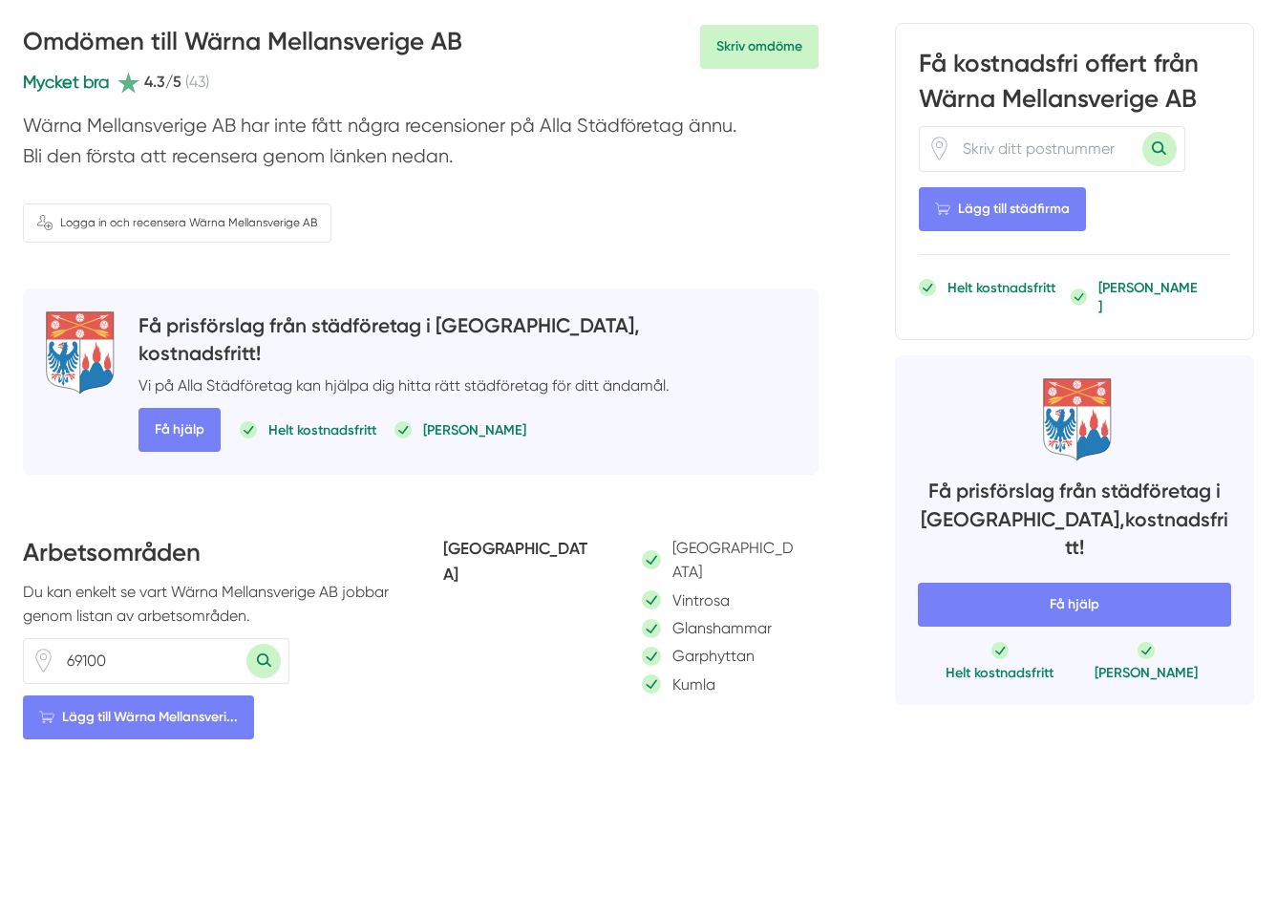
type input "691"
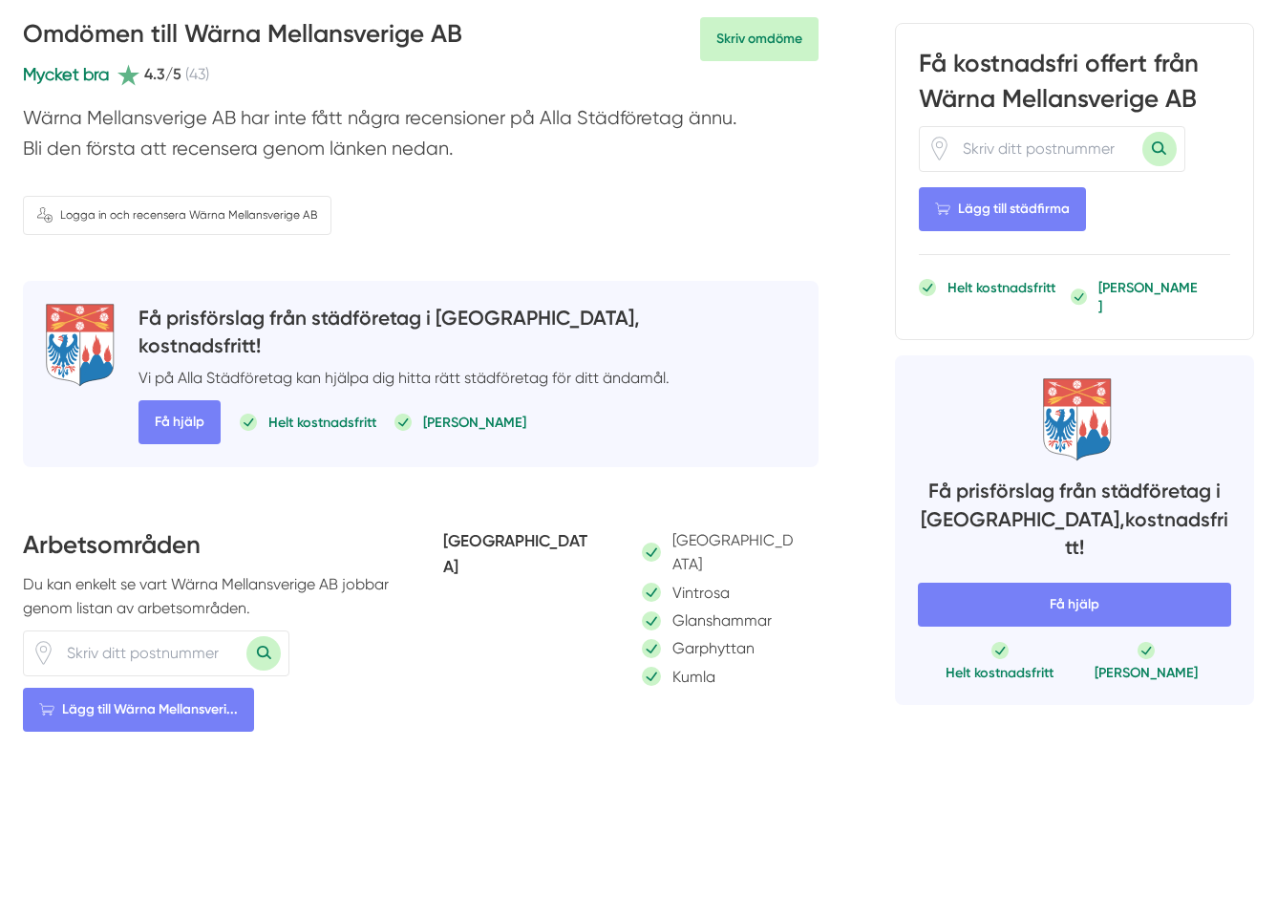
click at [262, 638] on button "Sök med postnummer" at bounding box center [263, 653] width 34 height 34
type input "69151"
click at [266, 639] on button "Sök med postnummer" at bounding box center [263, 653] width 34 height 34
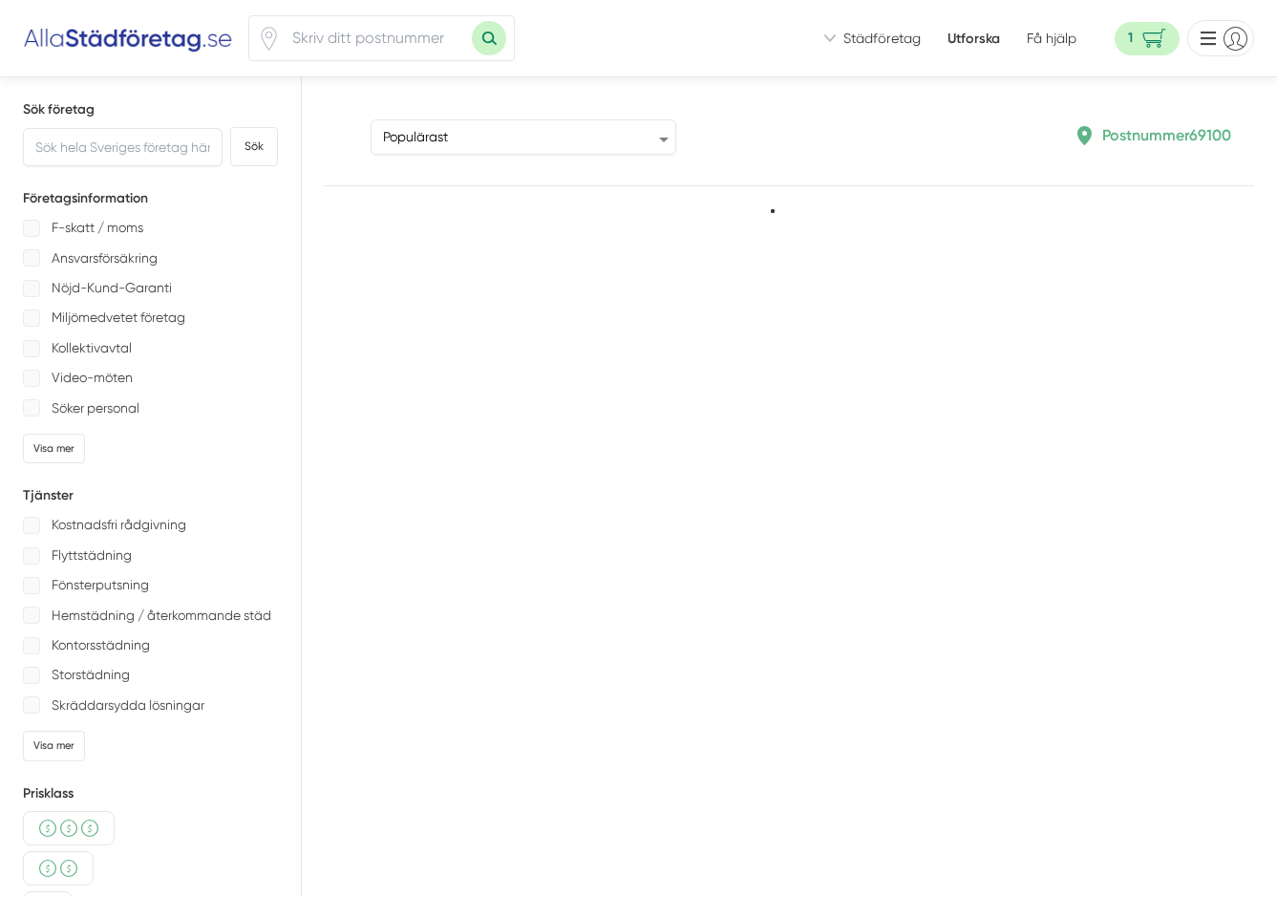
type input "69100"
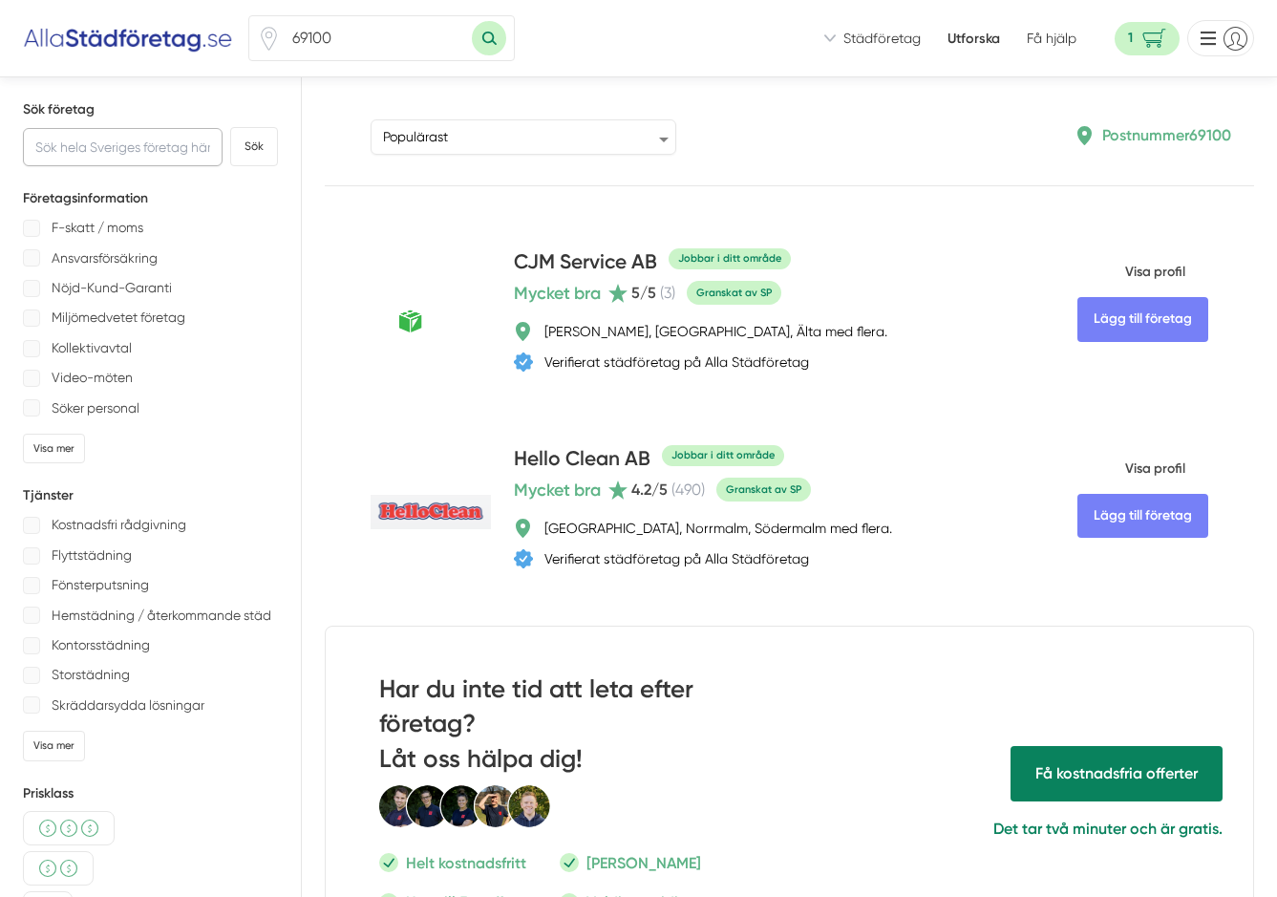
click at [123, 146] on input "text" at bounding box center [123, 147] width 200 height 38
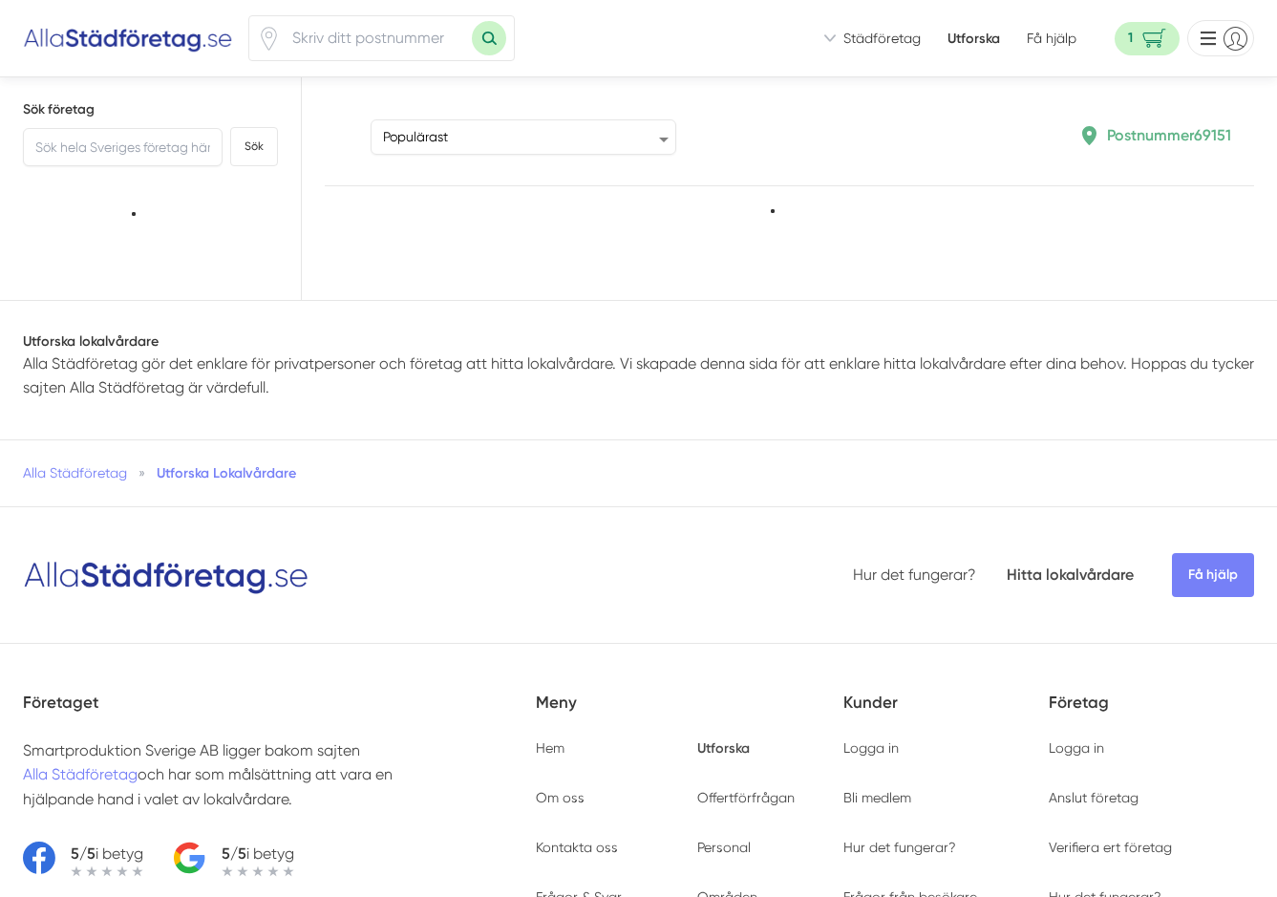
type input "69151"
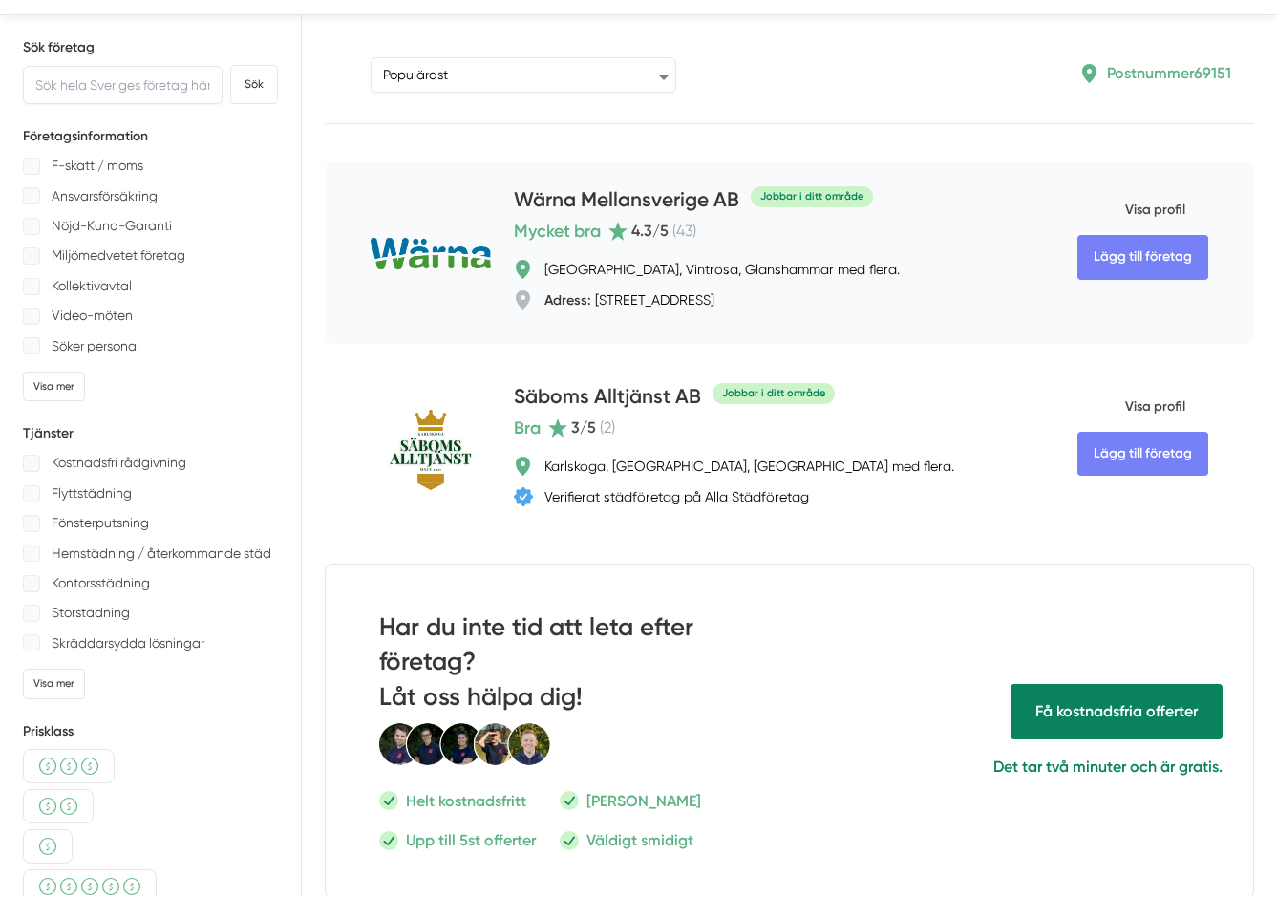
scroll to position [72, 0]
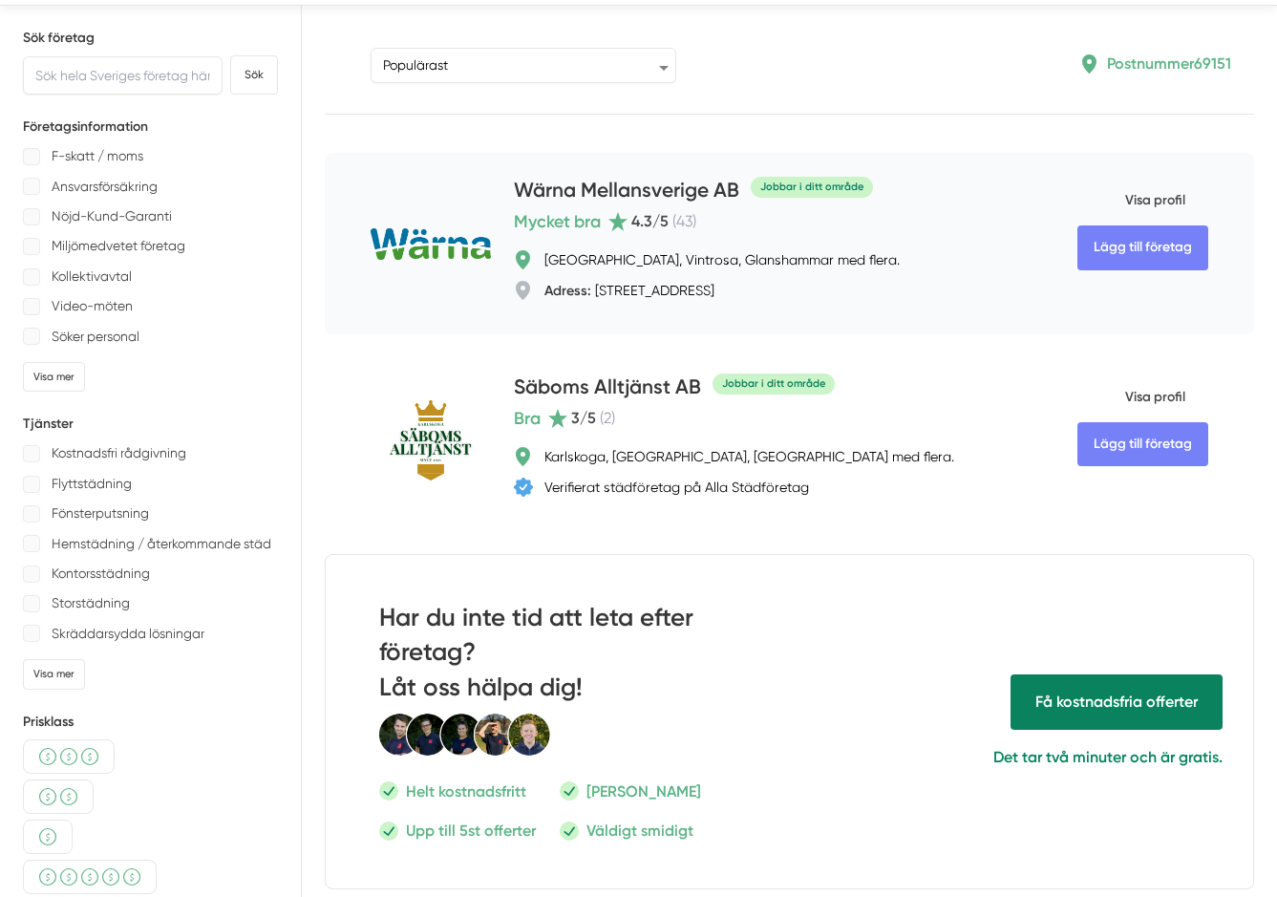
click at [1184, 196] on span "Visa profil" at bounding box center [1131, 201] width 108 height 50
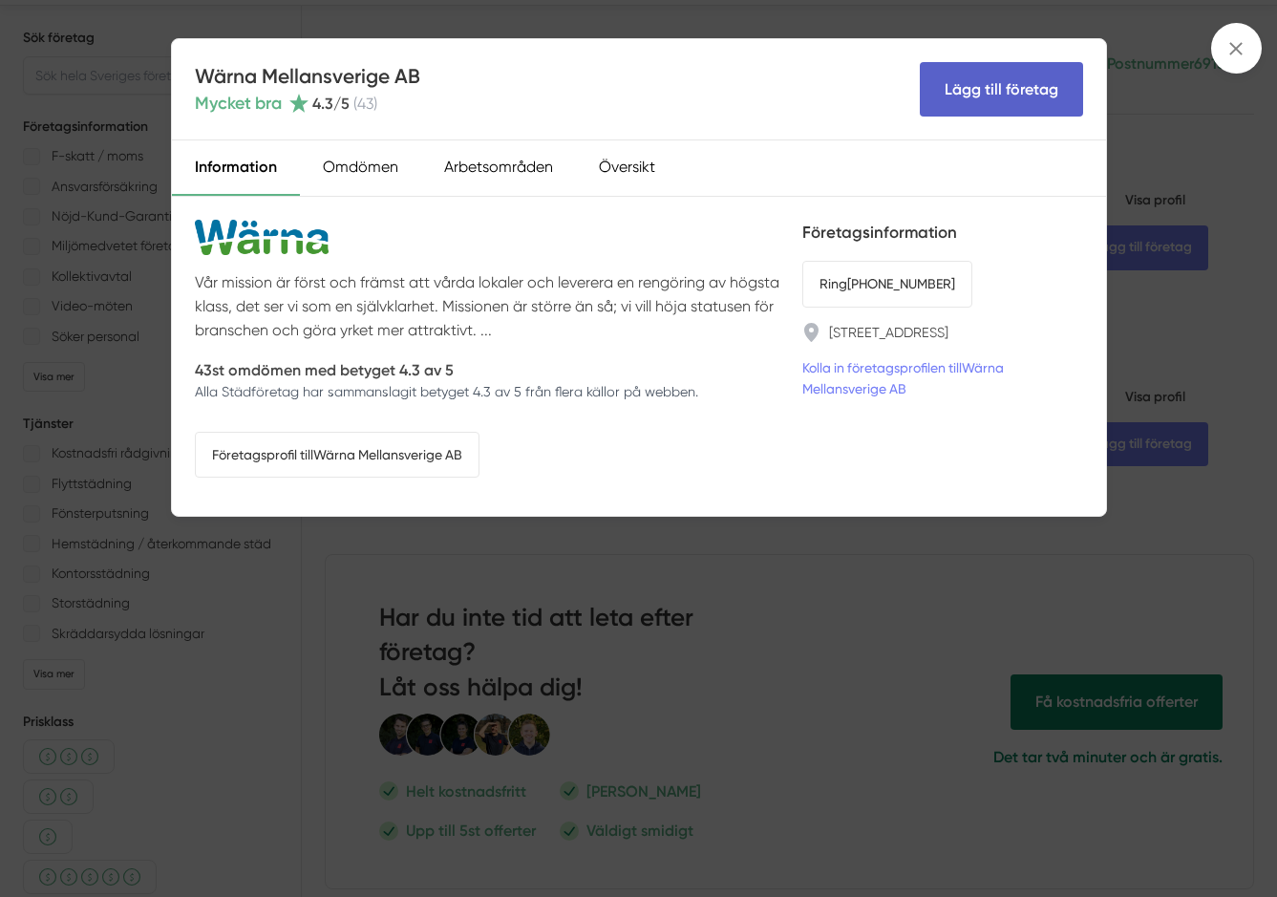
click at [1021, 83] on link "Lägg till företag" at bounding box center [1001, 89] width 163 height 54
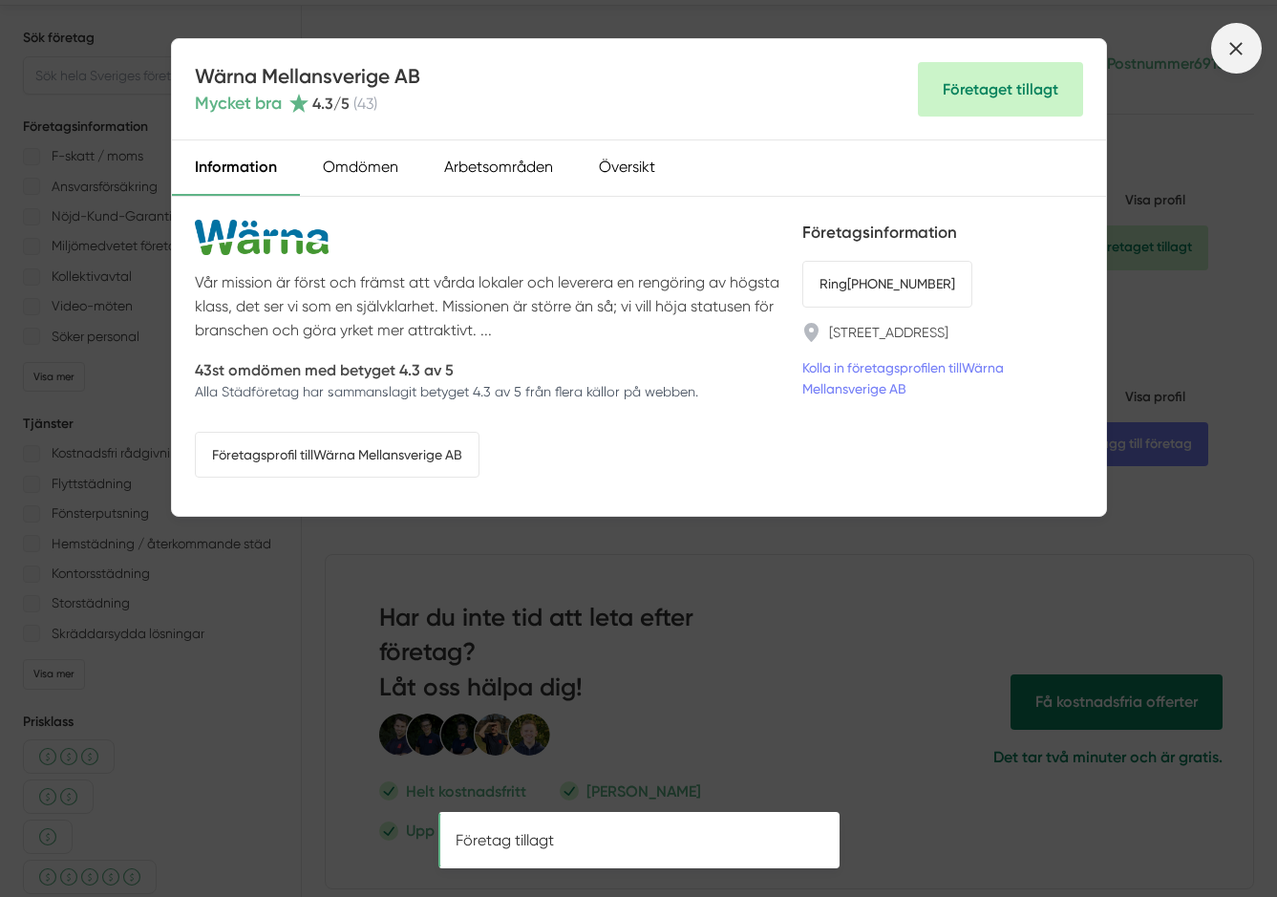
click at [1244, 39] on icon at bounding box center [1235, 48] width 21 height 21
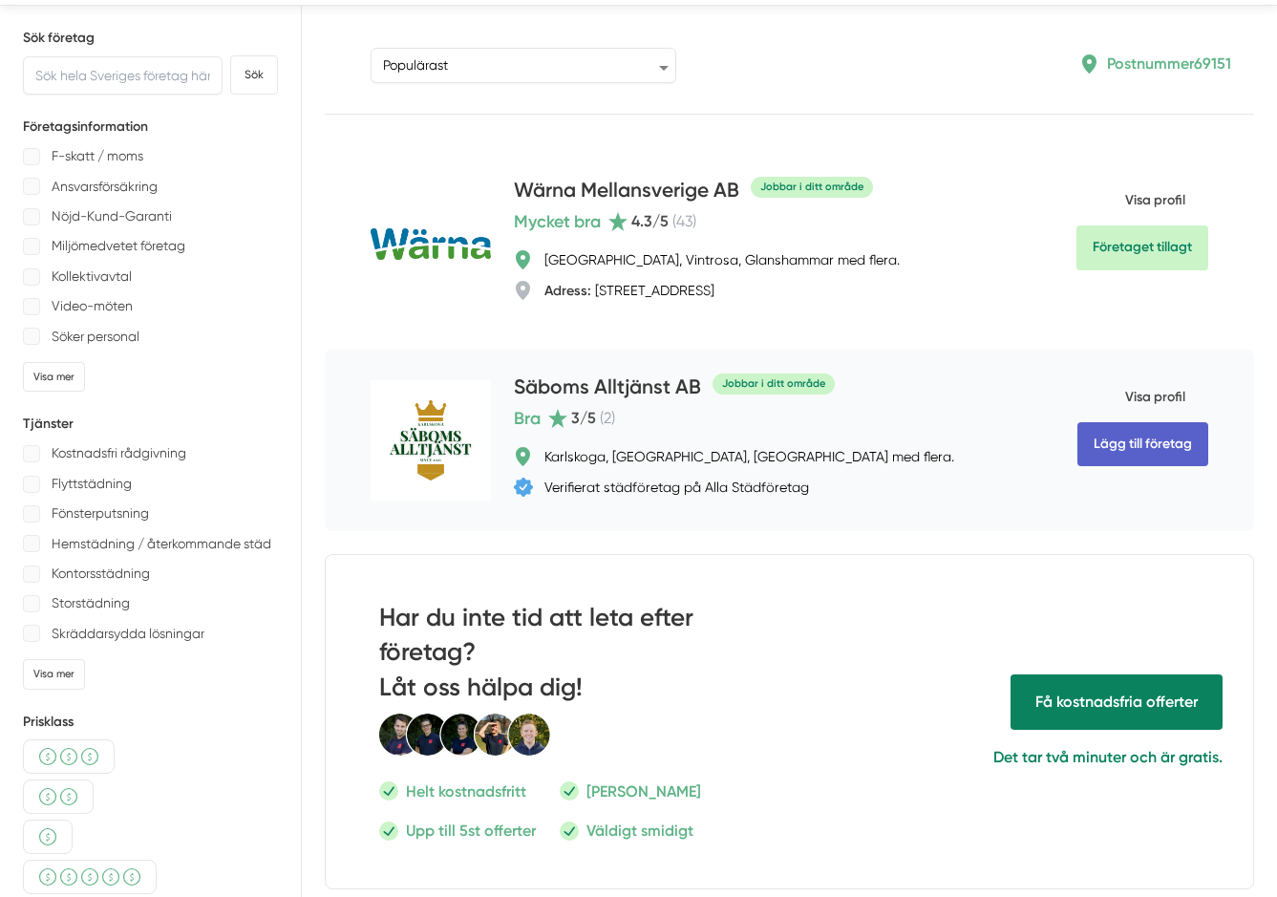
click at [1133, 451] on link "Lägg till företag" at bounding box center [1142, 444] width 131 height 44
